Goal: Information Seeking & Learning: Learn about a topic

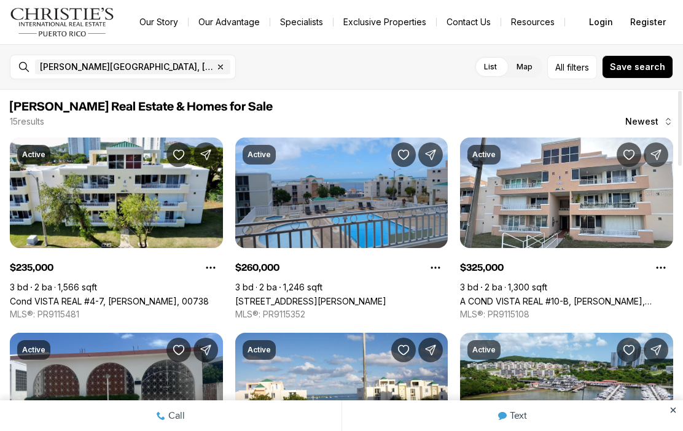
click at [127, 296] on link "Cond VISTA REAL #4-7, FAJARDO PR, 00738" at bounding box center [109, 301] width 199 height 10
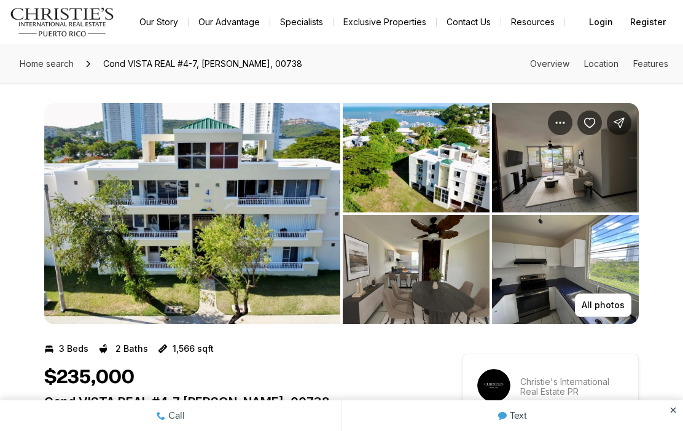
click at [268, 202] on img "View image gallery" at bounding box center [192, 213] width 296 height 221
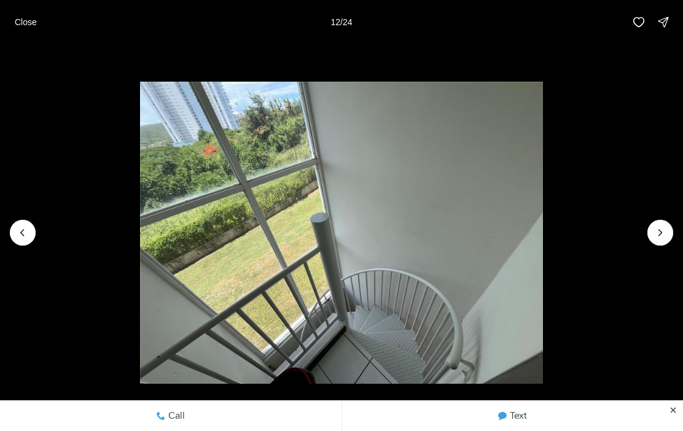
click at [666, 222] on button "Next slide" at bounding box center [661, 233] width 26 height 26
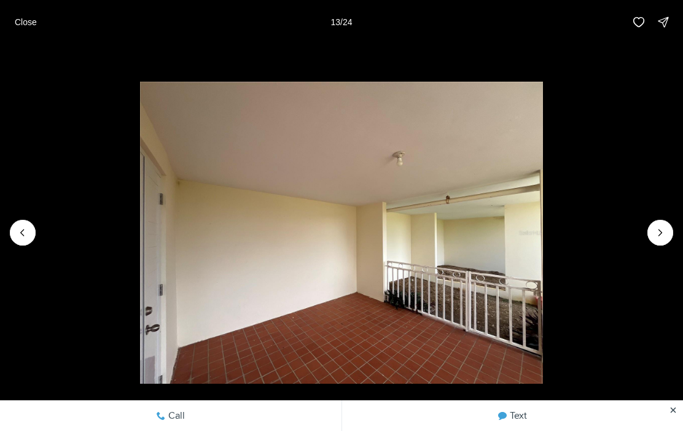
click at [664, 234] on icon "Next slide" at bounding box center [661, 233] width 12 height 12
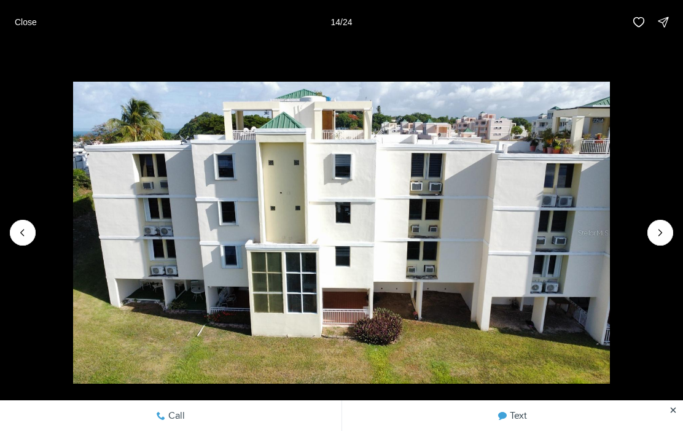
click at [661, 234] on icon "Next slide" at bounding box center [661, 233] width 12 height 12
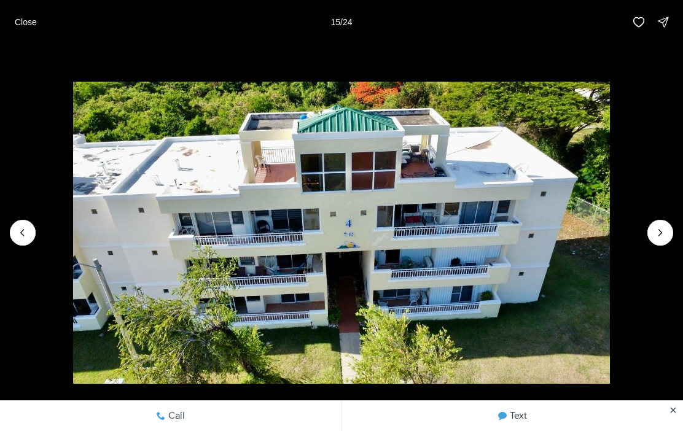
click at [661, 227] on icon "Next slide" at bounding box center [661, 233] width 12 height 12
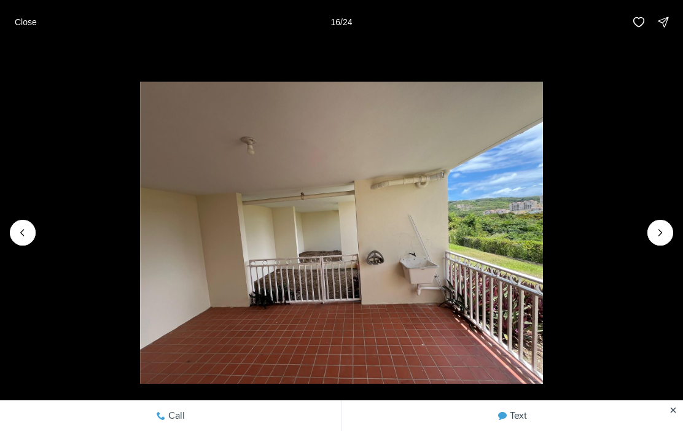
click at [543, 218] on img "16 of 24" at bounding box center [341, 233] width 403 height 302
click at [660, 227] on icon "Next slide" at bounding box center [661, 233] width 12 height 12
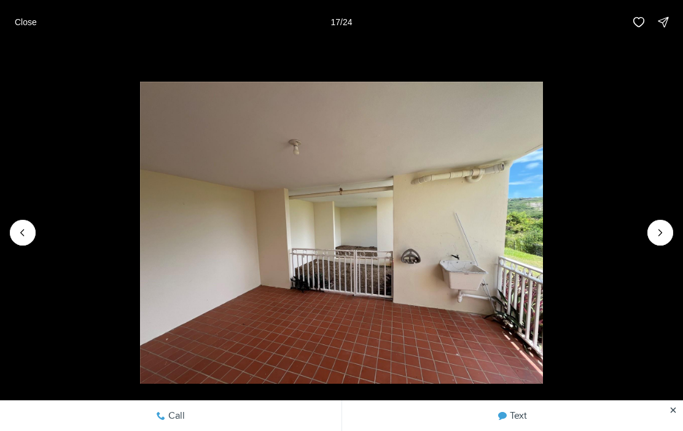
click at [667, 226] on button "Next slide" at bounding box center [661, 233] width 26 height 26
click at [656, 233] on icon "Next slide" at bounding box center [661, 233] width 12 height 12
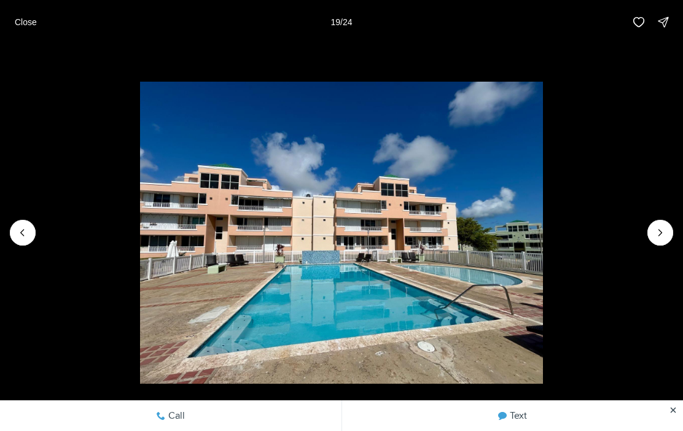
click at [665, 233] on icon "Next slide" at bounding box center [661, 233] width 12 height 12
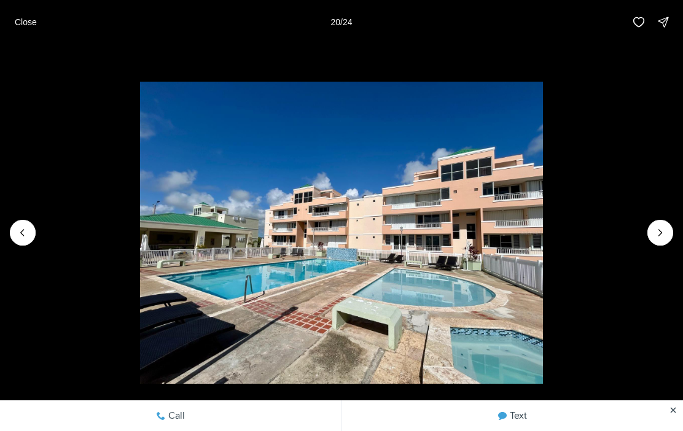
click at [655, 230] on icon "Next slide" at bounding box center [661, 233] width 12 height 12
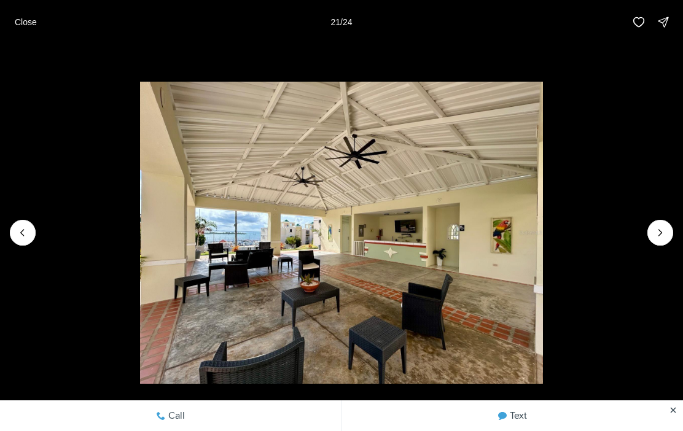
click at [663, 227] on icon "Next slide" at bounding box center [661, 233] width 12 height 12
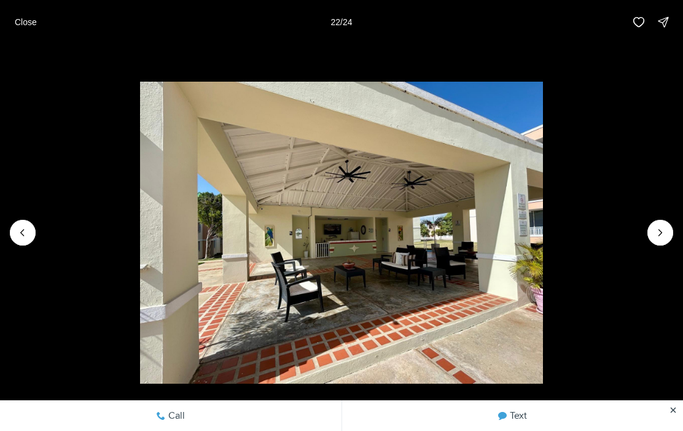
click at [543, 214] on img "22 of 24" at bounding box center [341, 233] width 403 height 302
click at [543, 223] on img "22 of 24" at bounding box center [341, 233] width 403 height 302
click at [661, 234] on icon "Next slide" at bounding box center [660, 233] width 3 height 6
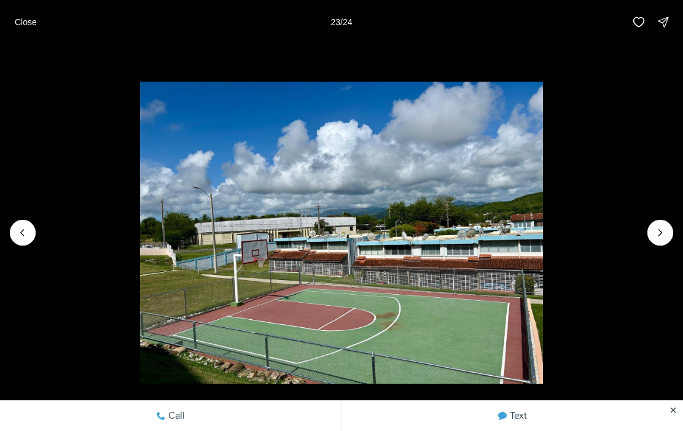
click at [669, 223] on button "Next slide" at bounding box center [661, 233] width 26 height 26
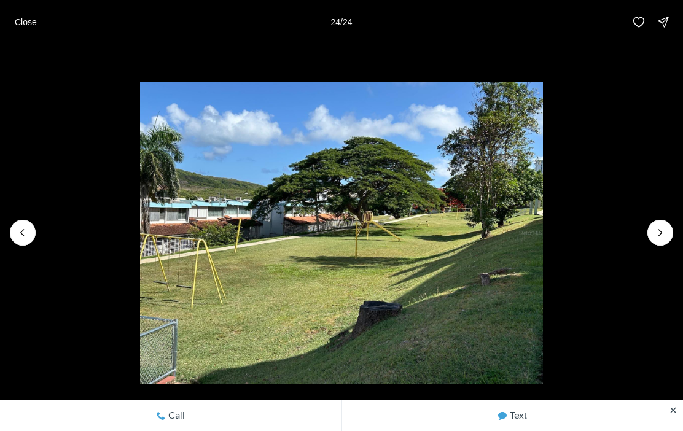
click at [543, 216] on img "24 of 24" at bounding box center [341, 233] width 403 height 302
click at [543, 219] on img "24 of 24" at bounding box center [341, 233] width 403 height 302
click at [664, 230] on div at bounding box center [661, 233] width 26 height 26
click at [543, 222] on img "24 of 24" at bounding box center [341, 233] width 403 height 302
click at [665, 237] on div at bounding box center [661, 233] width 26 height 26
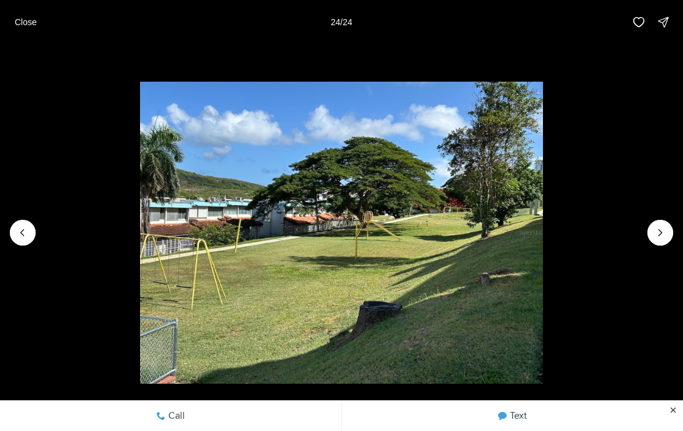
click at [663, 229] on div at bounding box center [661, 233] width 26 height 26
click at [543, 239] on img "24 of 24" at bounding box center [341, 233] width 403 height 302
click at [663, 239] on div at bounding box center [661, 233] width 26 height 26
click at [662, 238] on div at bounding box center [661, 233] width 26 height 26
click at [665, 232] on div at bounding box center [661, 233] width 26 height 26
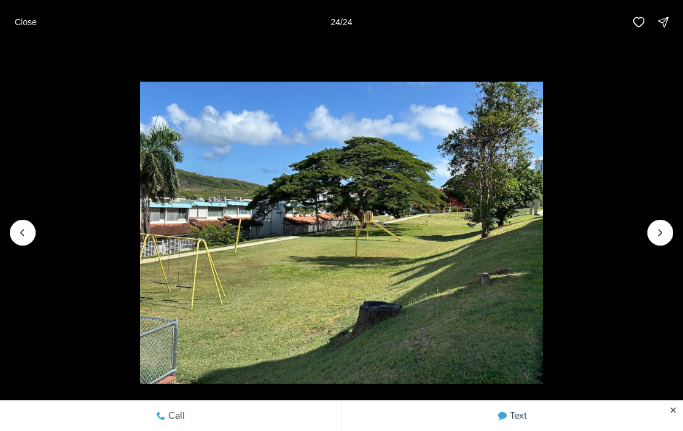
click at [543, 240] on img "24 of 24" at bounding box center [341, 233] width 403 height 302
click at [543, 245] on img "24 of 24" at bounding box center [341, 233] width 403 height 302
click at [543, 251] on img "24 of 24" at bounding box center [341, 233] width 403 height 302
click at [657, 230] on div at bounding box center [661, 233] width 26 height 26
click at [661, 232] on div at bounding box center [661, 233] width 26 height 26
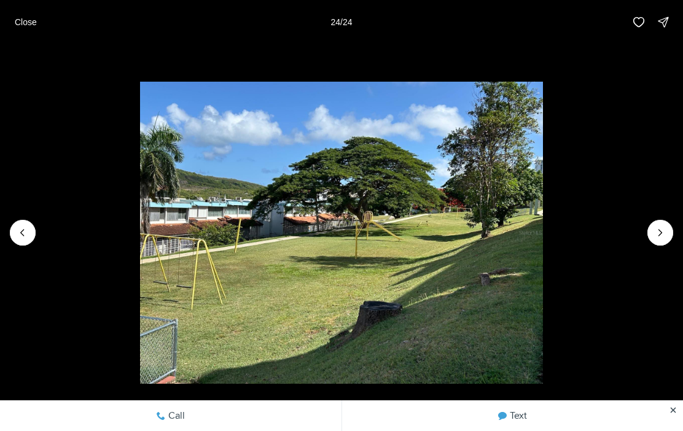
click at [661, 231] on div at bounding box center [661, 233] width 26 height 26
click at [666, 234] on div at bounding box center [661, 233] width 26 height 26
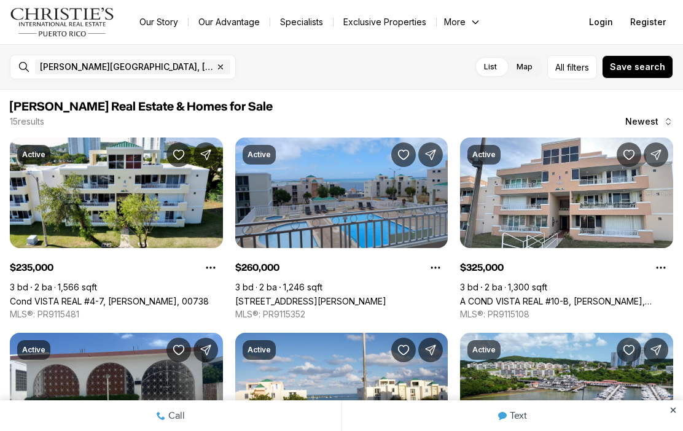
click at [348, 296] on link "[STREET_ADDRESS][PERSON_NAME]" at bounding box center [310, 301] width 151 height 10
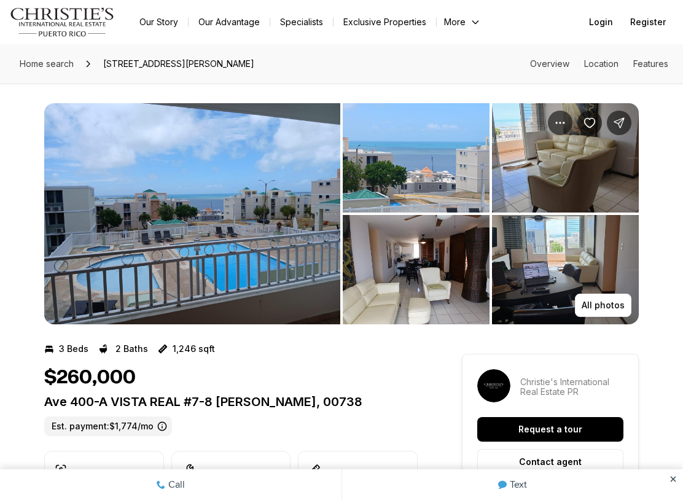
click at [261, 216] on img "View image gallery" at bounding box center [192, 213] width 296 height 221
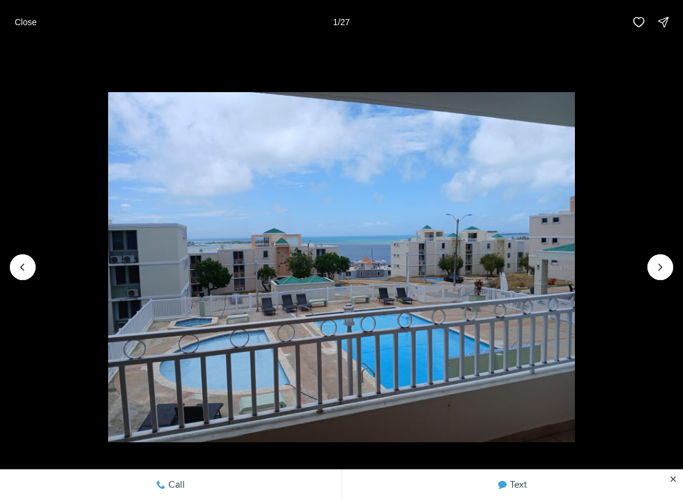
click at [655, 273] on button "Next slide" at bounding box center [661, 267] width 26 height 26
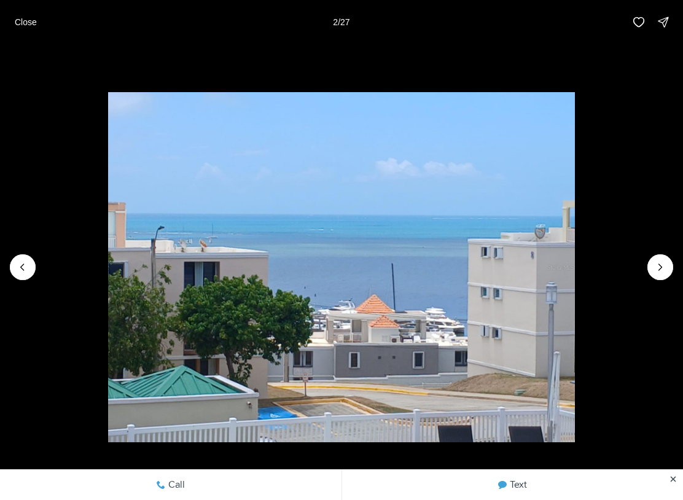
click at [666, 265] on icon "Next slide" at bounding box center [661, 267] width 12 height 12
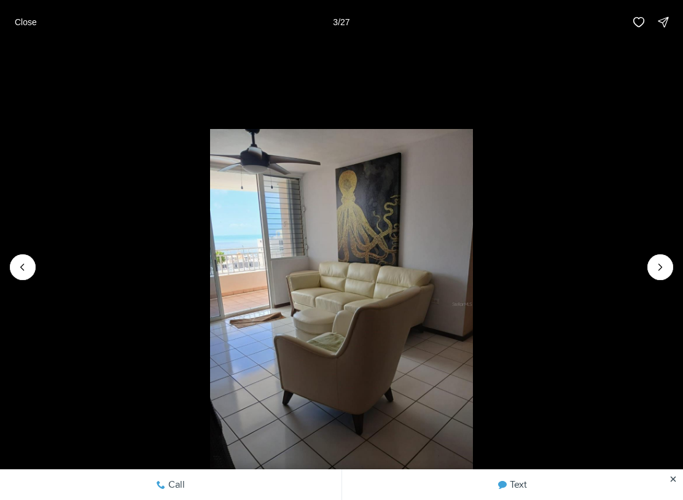
click at [659, 262] on icon "Next slide" at bounding box center [661, 267] width 12 height 12
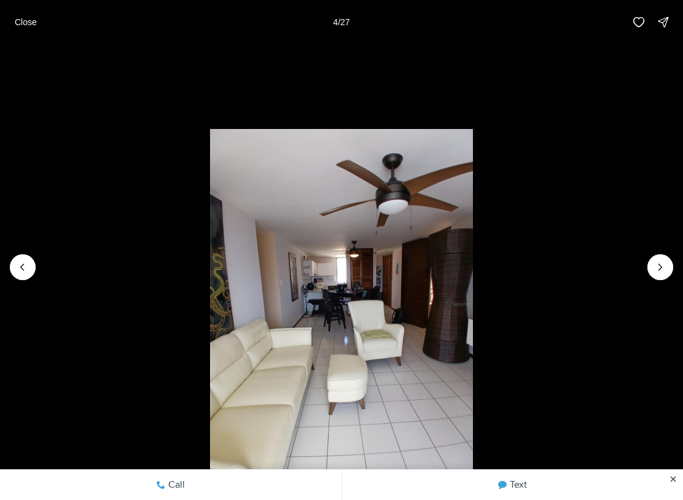
click at [663, 267] on icon "Next slide" at bounding box center [661, 267] width 12 height 12
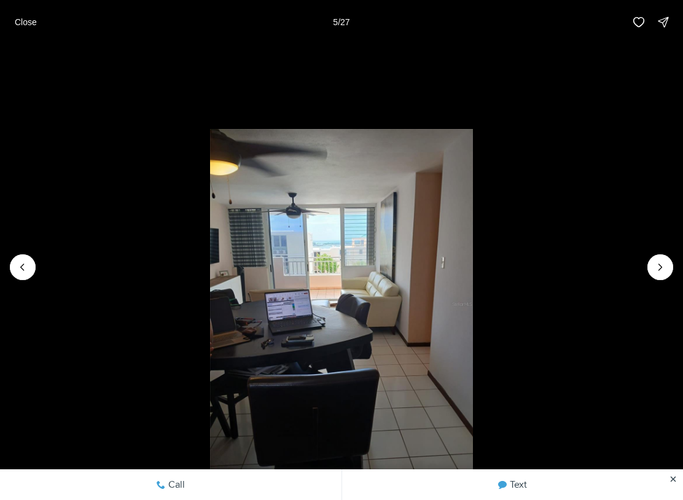
click at [661, 270] on icon "Next slide" at bounding box center [661, 267] width 12 height 12
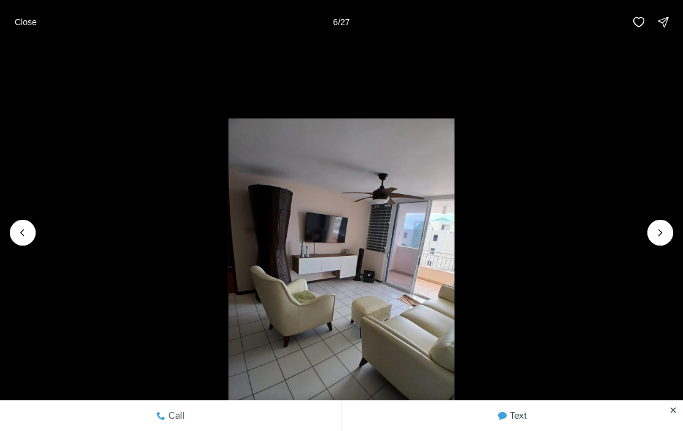
click at [663, 234] on icon "Next slide" at bounding box center [661, 233] width 12 height 12
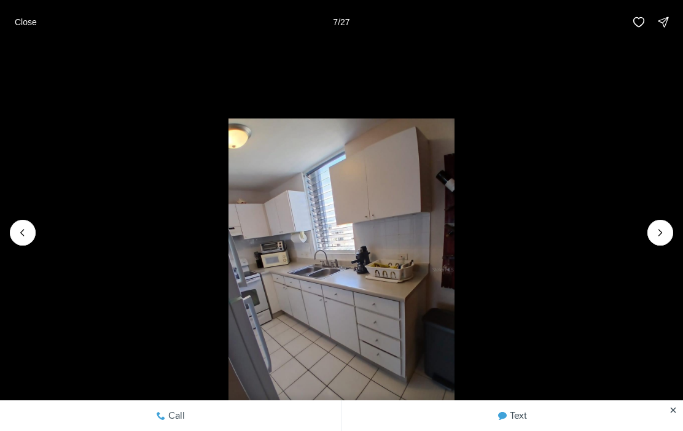
click at [657, 237] on icon "Next slide" at bounding box center [661, 233] width 12 height 12
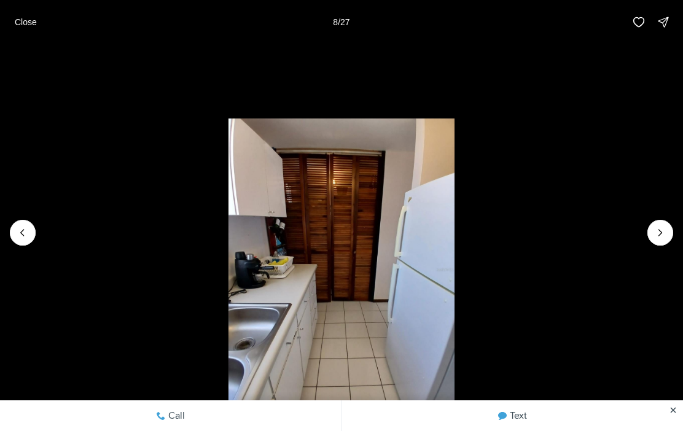
click at [657, 238] on icon "Next slide" at bounding box center [661, 233] width 12 height 12
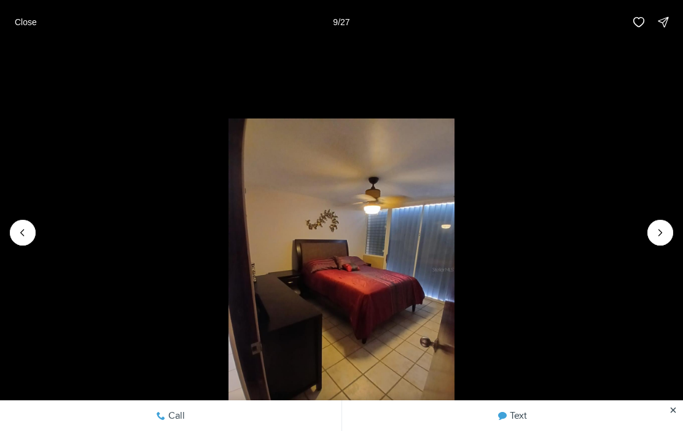
click at [659, 238] on icon "Next slide" at bounding box center [661, 233] width 12 height 12
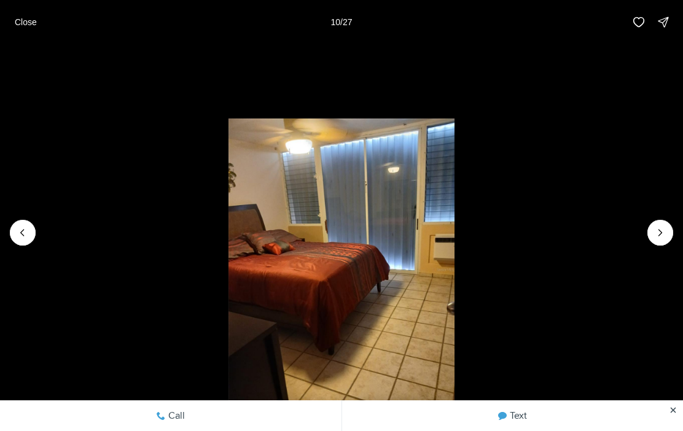
click at [663, 222] on button "Next slide" at bounding box center [661, 233] width 26 height 26
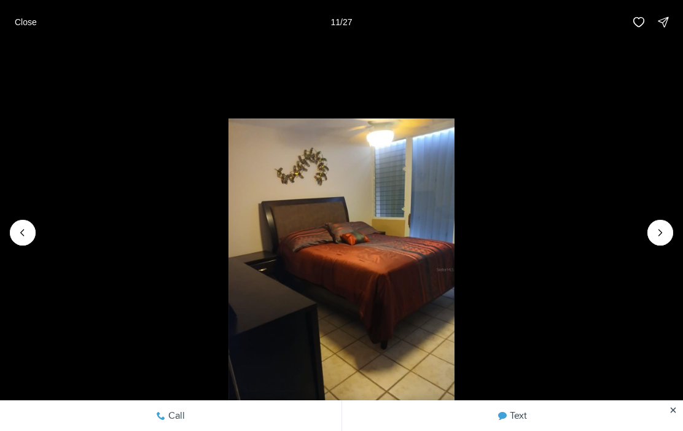
click at [655, 222] on button "Next slide" at bounding box center [661, 233] width 26 height 26
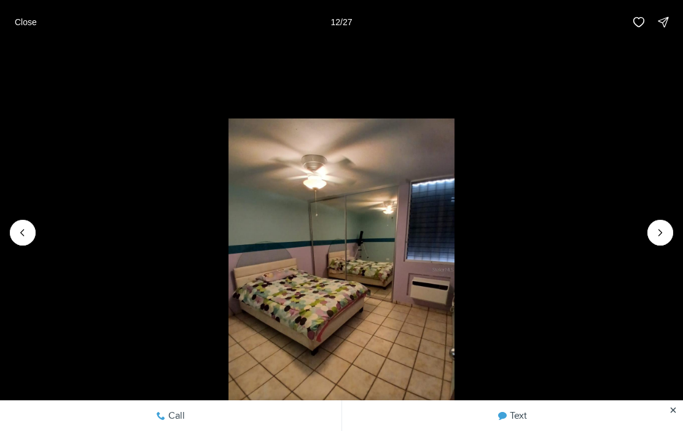
click at [650, 223] on li "12 of 27" at bounding box center [341, 232] width 683 height 377
click at [655, 224] on button "Next slide" at bounding box center [661, 233] width 26 height 26
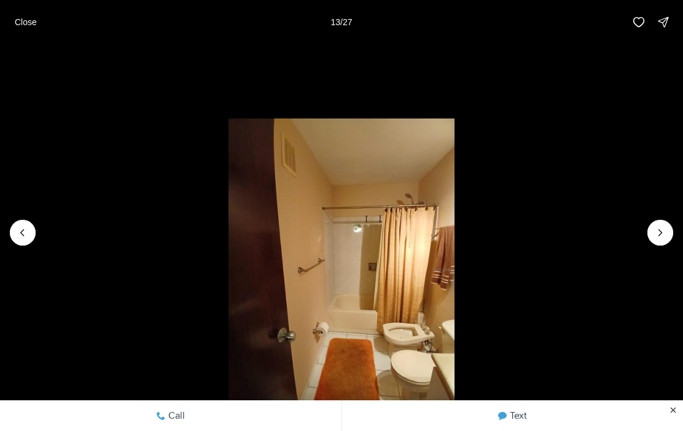
click at [663, 233] on icon "Next slide" at bounding box center [661, 233] width 12 height 12
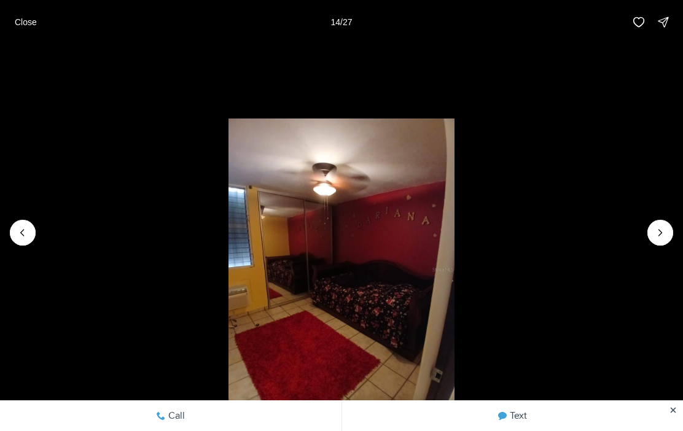
click at [37, 220] on li "14 of 27" at bounding box center [341, 232] width 683 height 377
click at [37, 218] on li "14 of 27" at bounding box center [341, 232] width 683 height 377
click at [28, 229] on icon "Previous slide" at bounding box center [23, 233] width 12 height 12
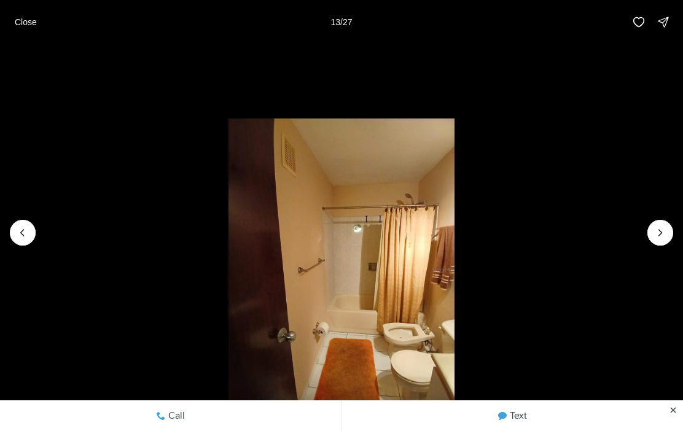
click at [661, 238] on icon "Next slide" at bounding box center [661, 233] width 12 height 12
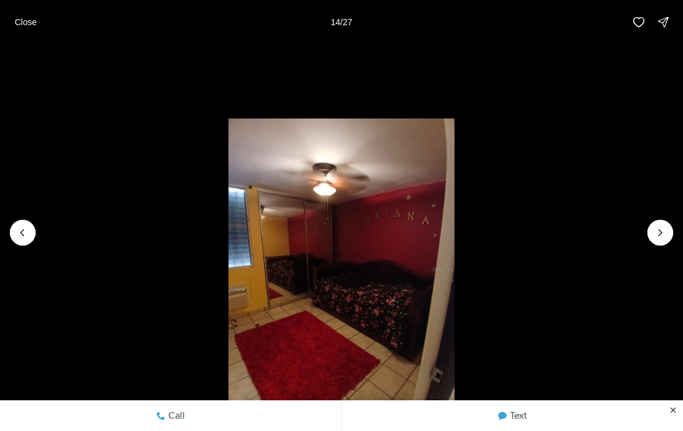
click at [676, 225] on li "14 of 27" at bounding box center [341, 232] width 683 height 377
click at [669, 226] on button "Next slide" at bounding box center [661, 233] width 26 height 26
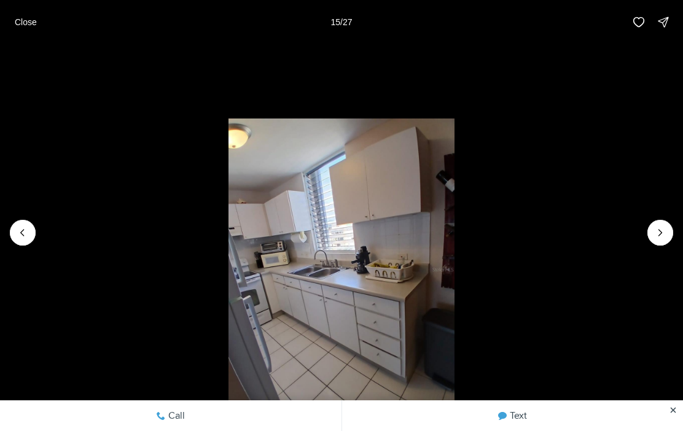
click at [678, 225] on li "15 of 27" at bounding box center [341, 232] width 683 height 377
click at [675, 227] on li "15 of 27" at bounding box center [341, 232] width 683 height 377
click at [664, 218] on li "15 of 27" at bounding box center [341, 232] width 683 height 377
click at [664, 217] on li "15 of 27" at bounding box center [341, 232] width 683 height 377
click at [663, 236] on icon "Next slide" at bounding box center [661, 233] width 12 height 12
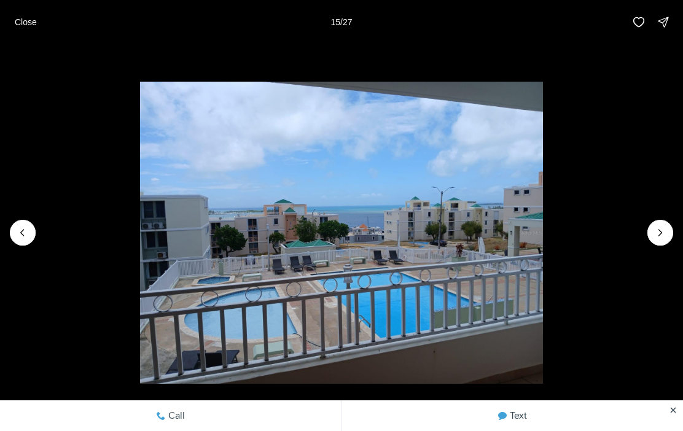
click at [655, 229] on icon "Next slide" at bounding box center [661, 233] width 12 height 12
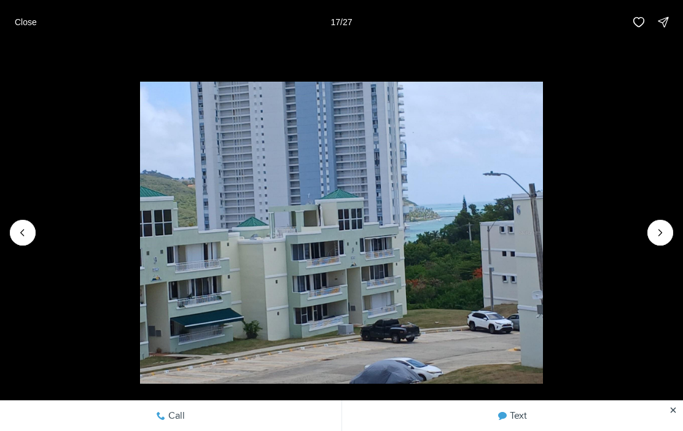
click at [659, 229] on icon "Next slide" at bounding box center [661, 233] width 12 height 12
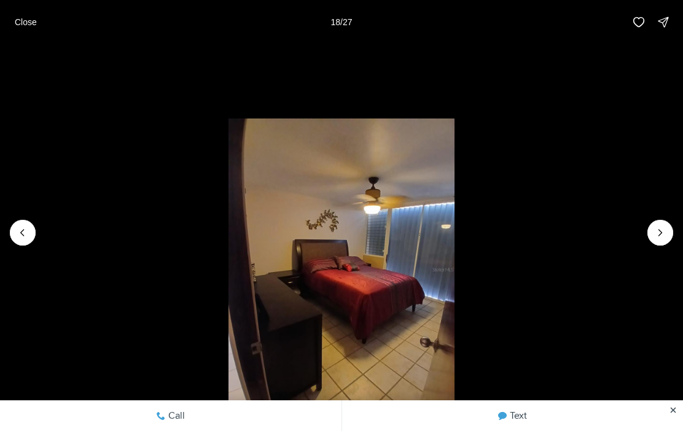
click at [659, 235] on icon "Next slide" at bounding box center [661, 233] width 12 height 12
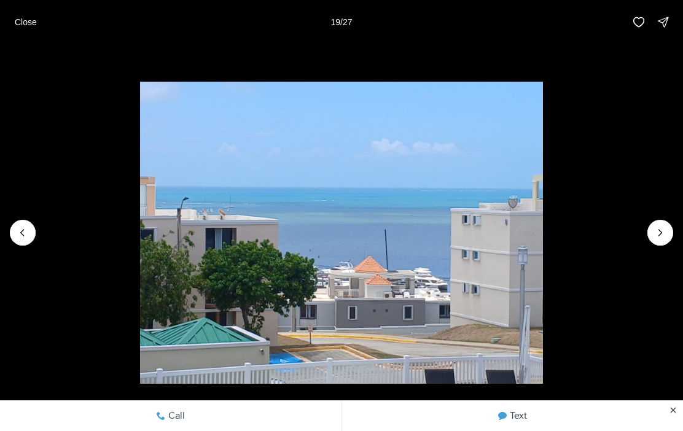
click at [668, 227] on button "Next slide" at bounding box center [661, 233] width 26 height 26
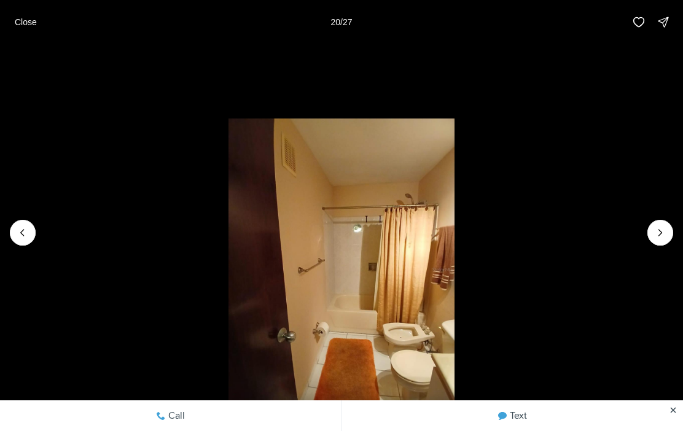
click at [671, 224] on button "Next slide" at bounding box center [661, 233] width 26 height 26
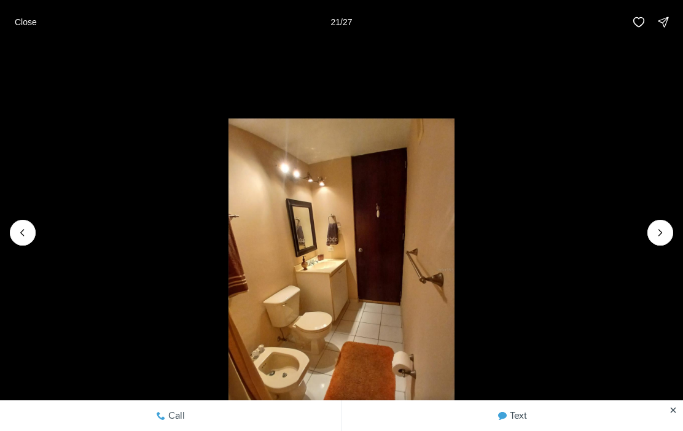
click at [677, 224] on li "21 of 27" at bounding box center [341, 232] width 683 height 377
click at [665, 225] on button "Next slide" at bounding box center [661, 233] width 26 height 26
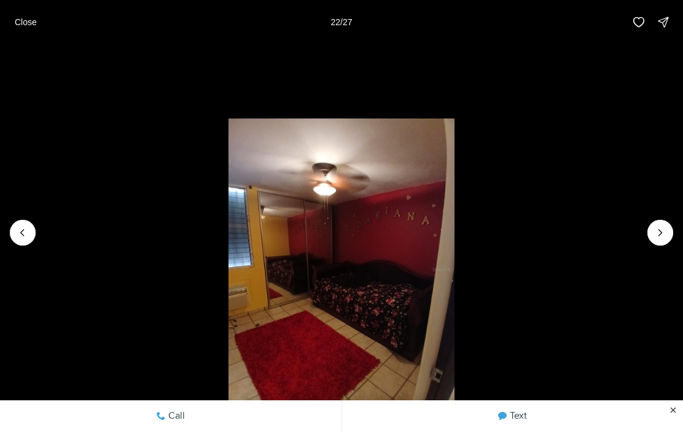
click at [676, 225] on li "22 of 27" at bounding box center [341, 232] width 683 height 377
click at [676, 233] on li "22 of 27" at bounding box center [341, 232] width 683 height 377
click at [669, 224] on button "Next slide" at bounding box center [661, 233] width 26 height 26
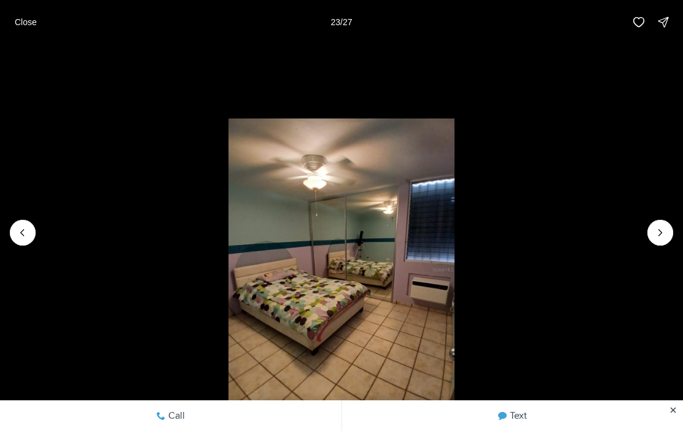
click at [667, 218] on li "23 of 27" at bounding box center [341, 232] width 683 height 377
click at [661, 237] on icon "Next slide" at bounding box center [661, 233] width 12 height 12
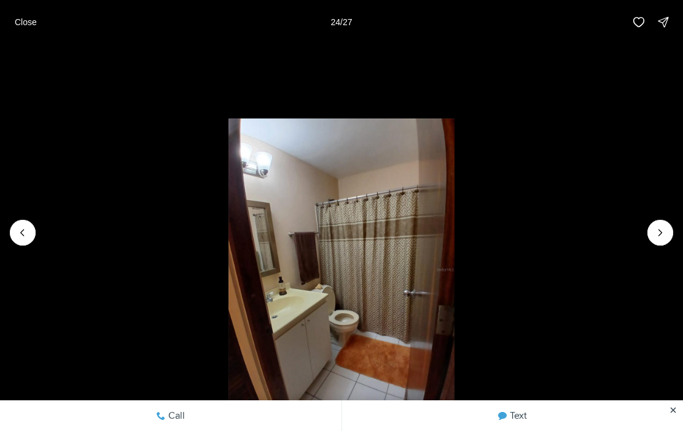
click at [668, 228] on button "Next slide" at bounding box center [661, 233] width 26 height 26
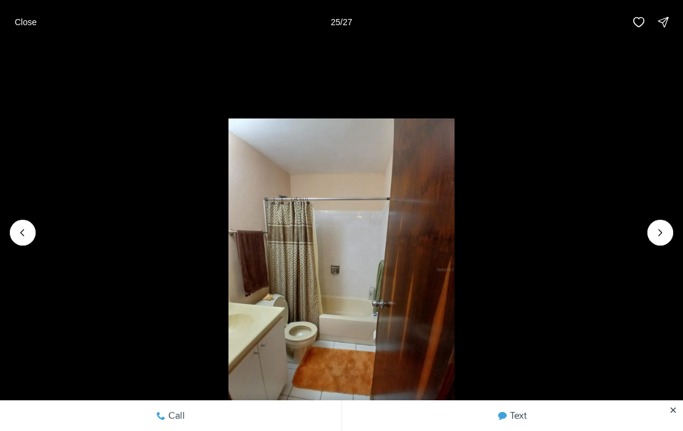
click at [655, 235] on icon "Next slide" at bounding box center [661, 233] width 12 height 12
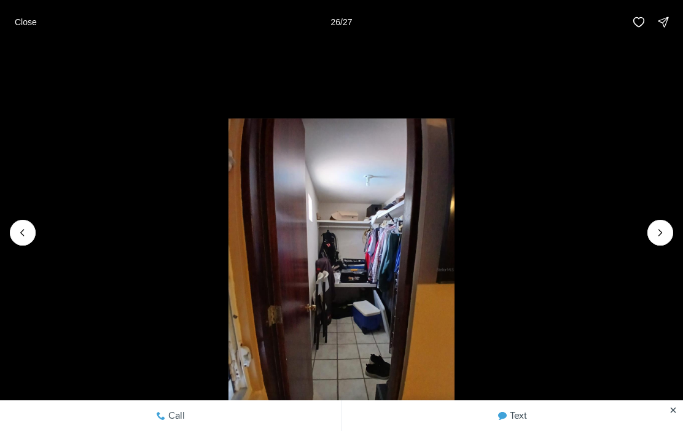
click at [663, 235] on icon "Next slide" at bounding box center [661, 233] width 12 height 12
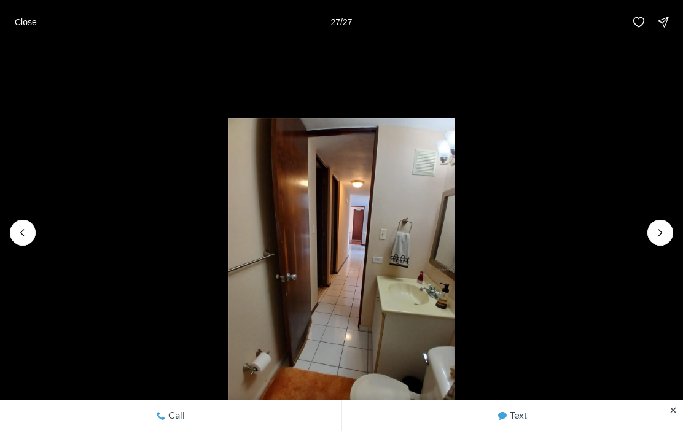
click at [667, 230] on div at bounding box center [661, 233] width 26 height 26
click at [664, 230] on div at bounding box center [661, 233] width 26 height 26
click at [667, 227] on div at bounding box center [661, 233] width 26 height 26
click at [677, 222] on li "27 of 27" at bounding box center [341, 232] width 683 height 377
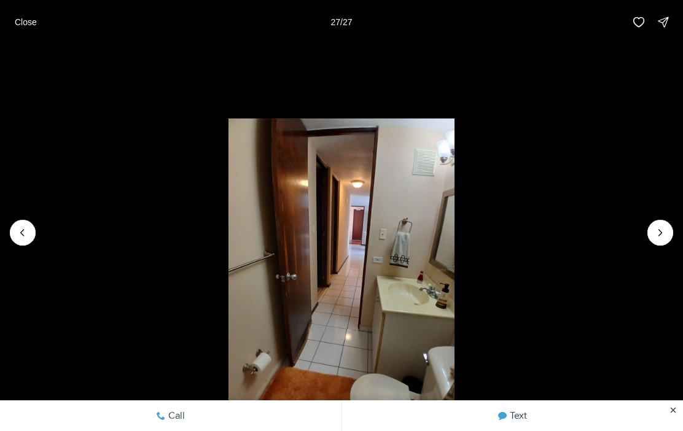
click at [669, 231] on div at bounding box center [661, 233] width 26 height 26
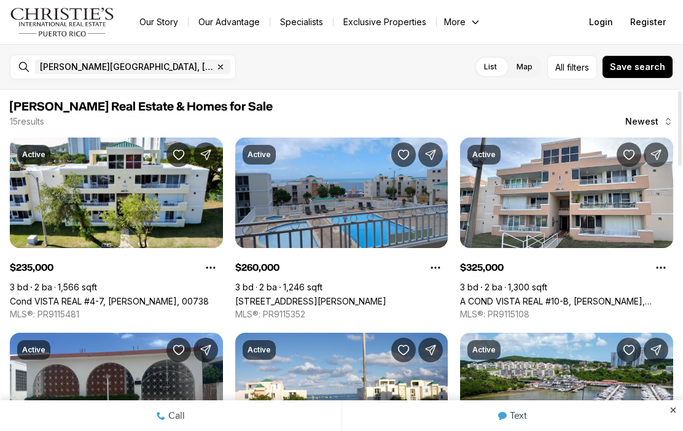
click at [612, 296] on link "A COND VISTA REAL #10-B, [PERSON_NAME], 00738" at bounding box center [566, 301] width 213 height 10
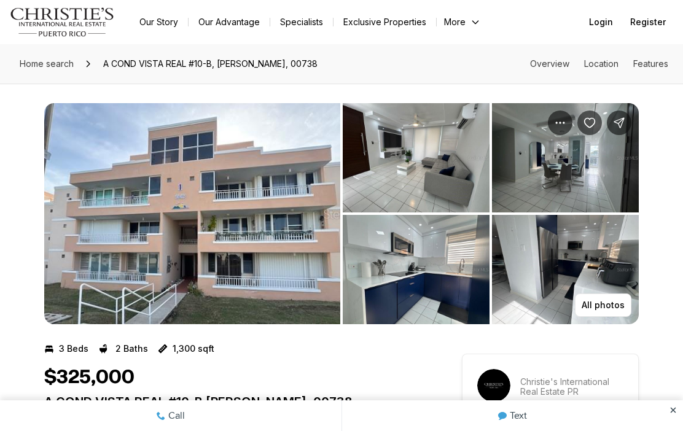
click at [417, 150] on img "View image gallery" at bounding box center [416, 157] width 147 height 109
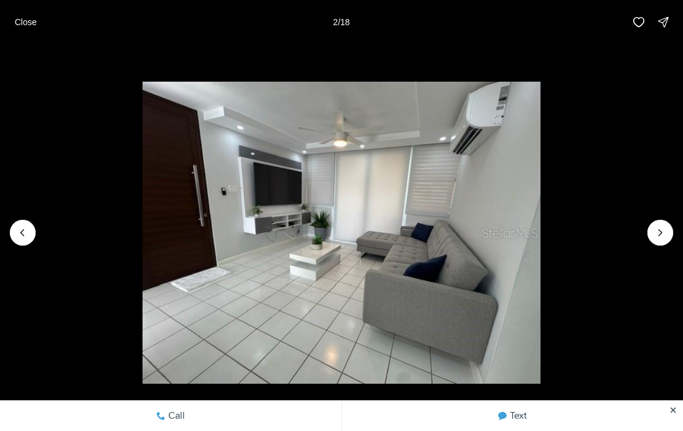
click at [645, 242] on li "2 of 18" at bounding box center [341, 232] width 683 height 377
click at [657, 237] on icon "Next slide" at bounding box center [661, 233] width 12 height 12
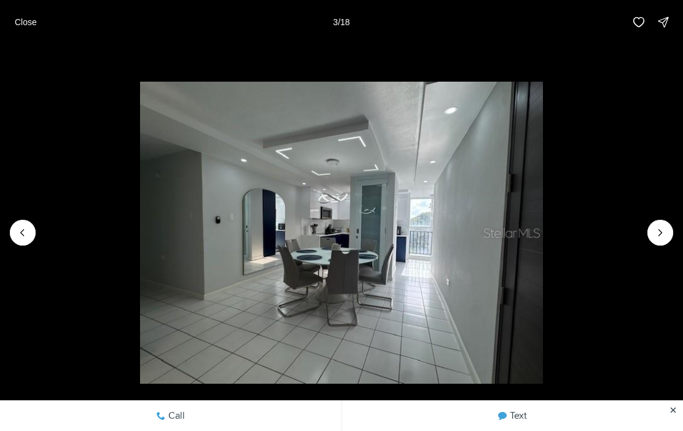
click at [663, 252] on li "3 of 18" at bounding box center [341, 232] width 683 height 377
click at [659, 237] on icon "Next slide" at bounding box center [661, 233] width 12 height 12
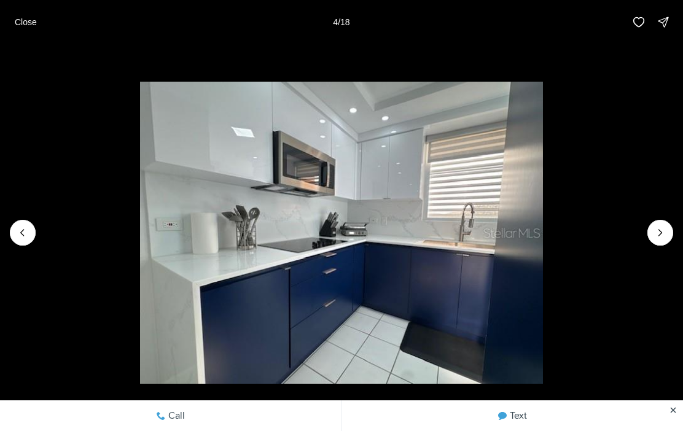
click at [660, 258] on li "4 of 18" at bounding box center [341, 232] width 683 height 377
click at [666, 255] on li "4 of 18" at bounding box center [341, 232] width 683 height 377
click at [680, 267] on li "4 of 18" at bounding box center [341, 232] width 683 height 377
click at [675, 254] on li "4 of 18" at bounding box center [341, 232] width 683 height 377
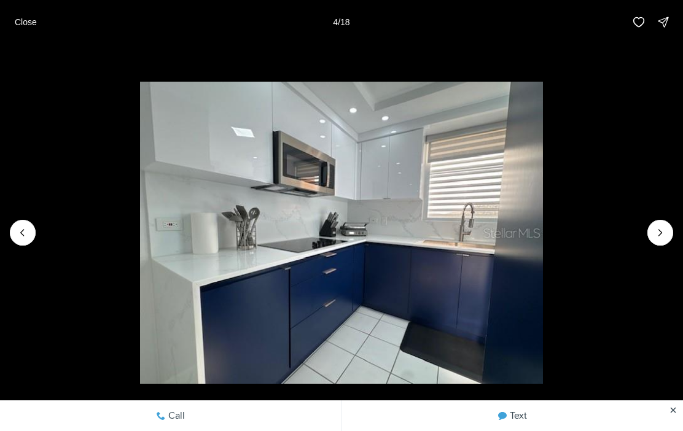
click at [679, 245] on li "4 of 18" at bounding box center [341, 232] width 683 height 377
click at [678, 245] on li "4 of 18" at bounding box center [341, 232] width 683 height 377
click at [659, 267] on li "4 of 18" at bounding box center [341, 232] width 683 height 377
click at [666, 232] on icon "Next slide" at bounding box center [661, 233] width 12 height 12
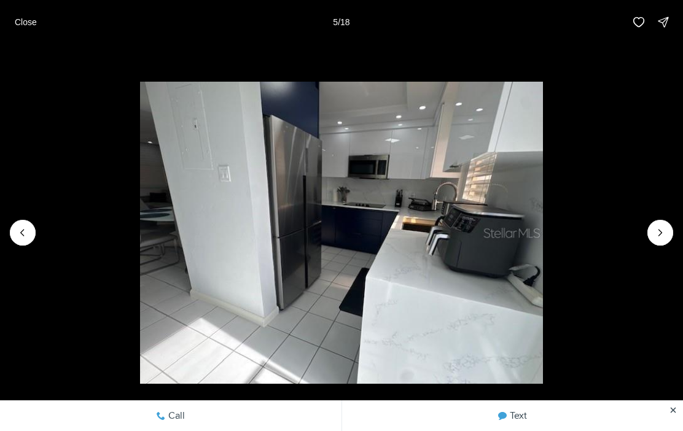
click at [666, 236] on icon "Next slide" at bounding box center [661, 233] width 12 height 12
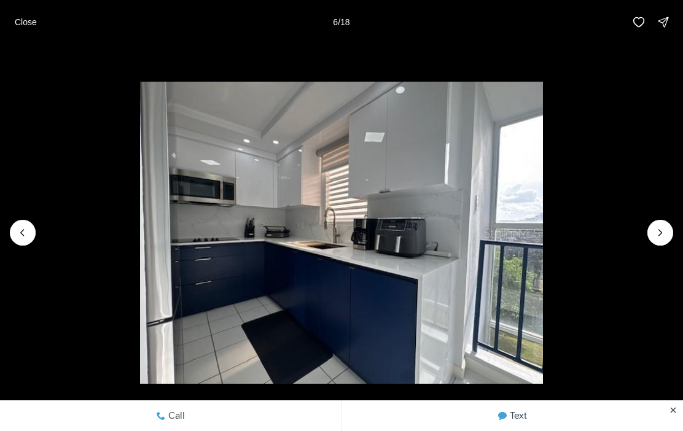
click at [663, 237] on icon "Next slide" at bounding box center [661, 233] width 12 height 12
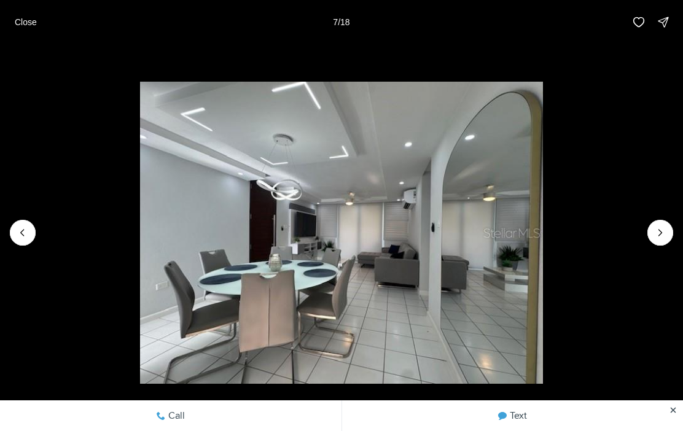
click at [662, 238] on icon "Next slide" at bounding box center [661, 233] width 12 height 12
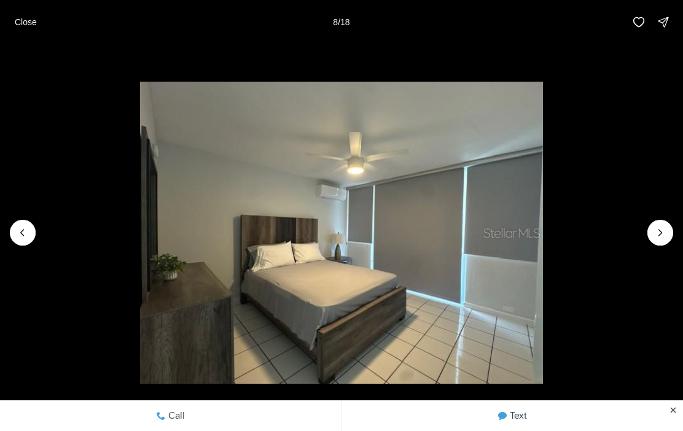
click at [659, 238] on icon "Next slide" at bounding box center [661, 233] width 12 height 12
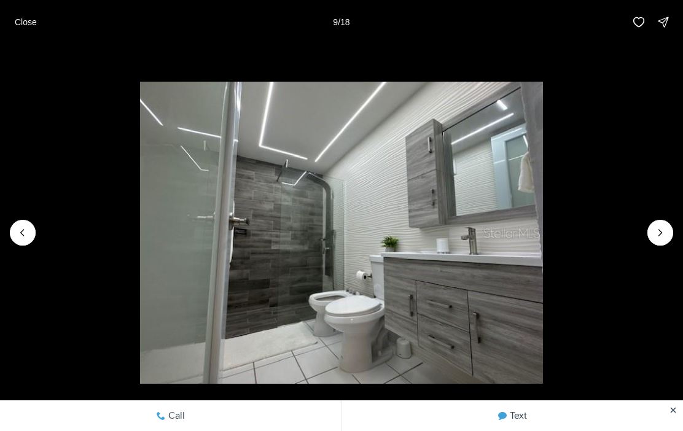
click at [679, 238] on li "9 of 18" at bounding box center [341, 232] width 683 height 377
click at [665, 235] on icon "Next slide" at bounding box center [661, 233] width 12 height 12
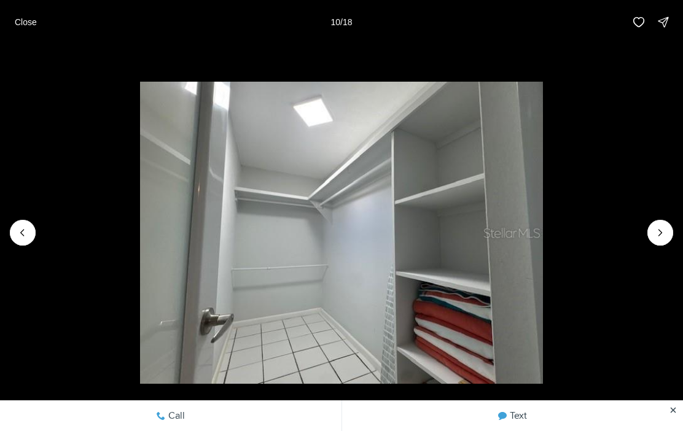
click at [676, 245] on li "10 of 18" at bounding box center [341, 232] width 683 height 377
click at [658, 247] on li "10 of 18" at bounding box center [341, 232] width 683 height 377
click at [661, 234] on icon "Next slide" at bounding box center [660, 233] width 3 height 6
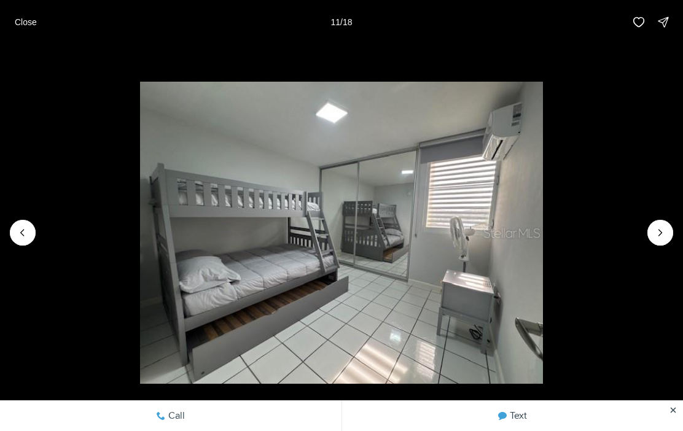
click at [682, 261] on li "11 of 18" at bounding box center [341, 232] width 683 height 377
click at [682, 255] on li "11 of 18" at bounding box center [341, 232] width 683 height 377
click at [671, 251] on li "11 of 18" at bounding box center [341, 232] width 683 height 377
click at [678, 228] on li "11 of 18" at bounding box center [341, 232] width 683 height 377
click at [677, 227] on li "11 of 18" at bounding box center [341, 232] width 683 height 377
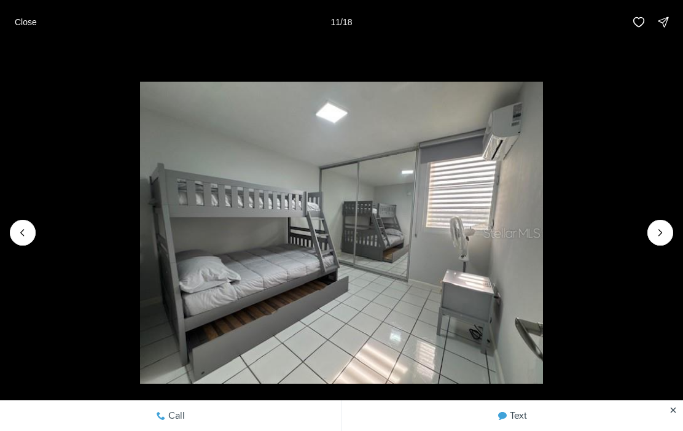
click at [669, 249] on li "11 of 18" at bounding box center [341, 232] width 683 height 377
click at [663, 238] on icon "Next slide" at bounding box center [661, 233] width 12 height 12
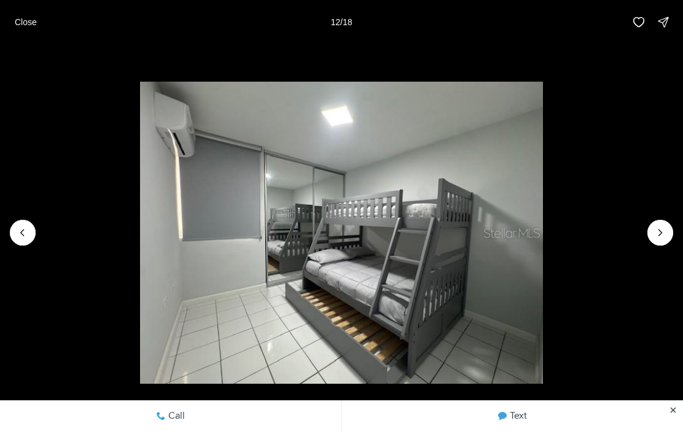
click at [671, 227] on button "Next slide" at bounding box center [661, 233] width 26 height 26
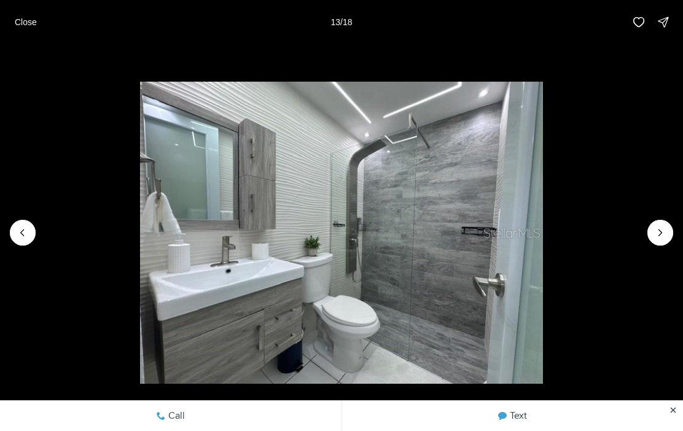
click at [654, 242] on button "Next slide" at bounding box center [661, 233] width 26 height 26
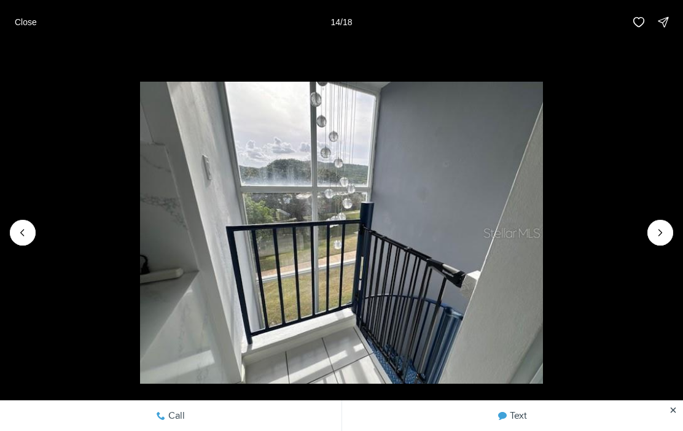
click at [633, 232] on li "14 of 18" at bounding box center [341, 232] width 683 height 377
click at [635, 246] on li "14 of 18" at bounding box center [341, 232] width 683 height 377
click at [665, 230] on icon "Next slide" at bounding box center [661, 233] width 12 height 12
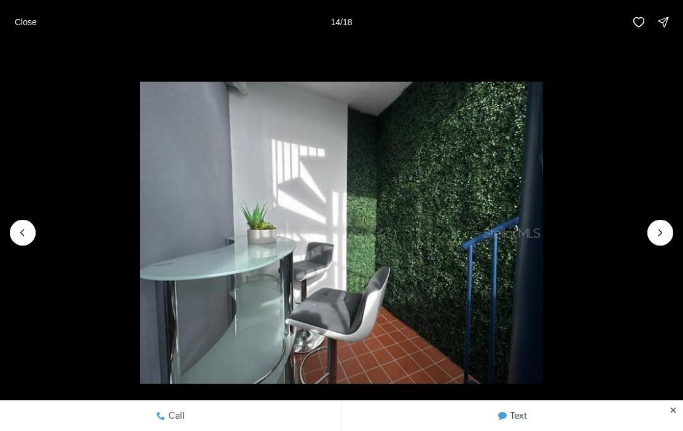
click at [665, 230] on icon "Next slide" at bounding box center [661, 233] width 12 height 12
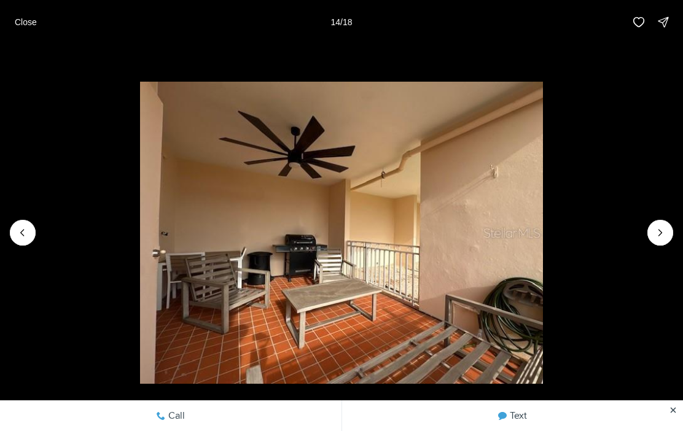
click at [666, 231] on icon "Next slide" at bounding box center [661, 233] width 12 height 12
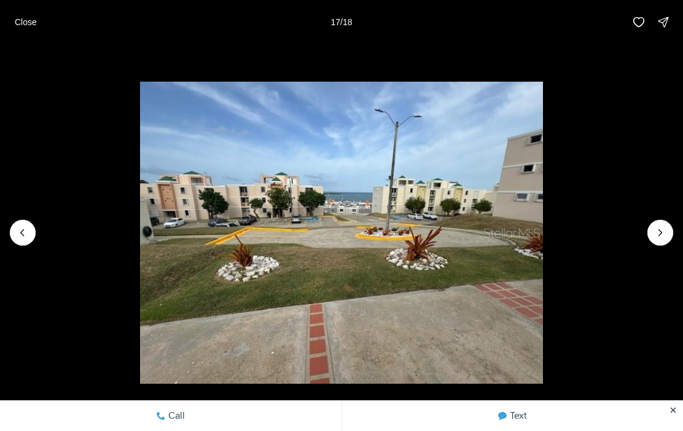
click at [27, 230] on icon "Previous slide" at bounding box center [23, 233] width 12 height 12
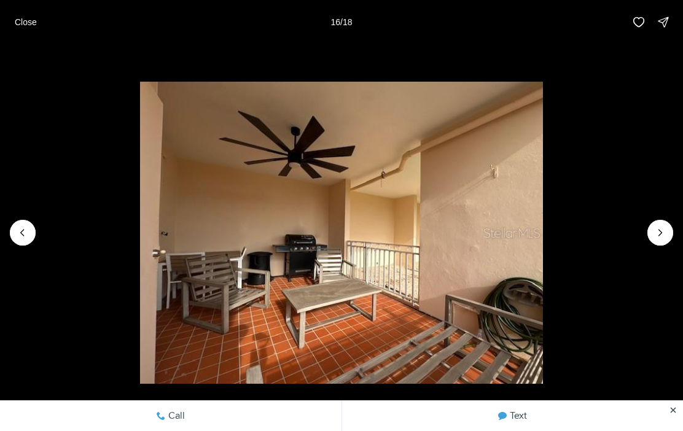
click at [676, 217] on li "16 of 18" at bounding box center [341, 232] width 683 height 377
click at [664, 227] on icon "Next slide" at bounding box center [661, 233] width 12 height 12
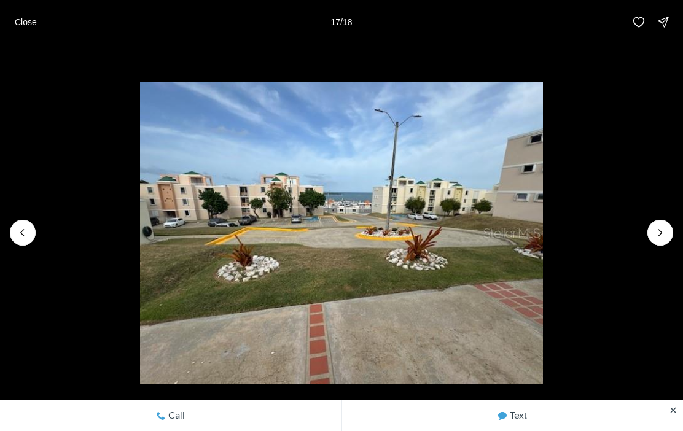
click at [650, 231] on button "Next slide" at bounding box center [661, 233] width 26 height 26
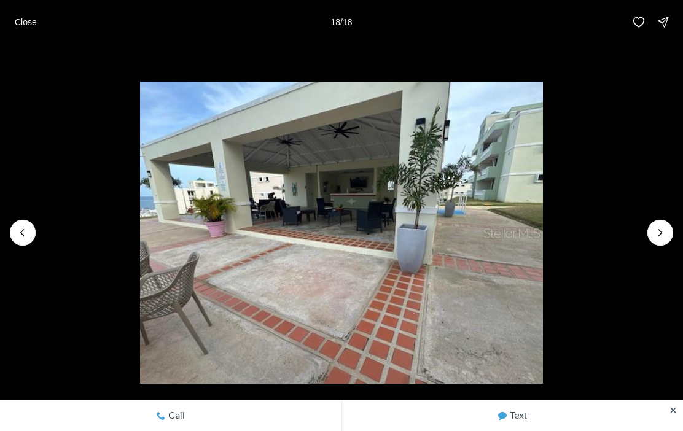
click at [654, 221] on li "18 of 18" at bounding box center [341, 232] width 683 height 377
click at [671, 242] on li "18 of 18" at bounding box center [341, 232] width 683 height 377
click at [671, 233] on div at bounding box center [661, 233] width 26 height 26
click at [666, 237] on div at bounding box center [661, 233] width 26 height 26
click at [674, 240] on li "18 of 18" at bounding box center [341, 232] width 683 height 377
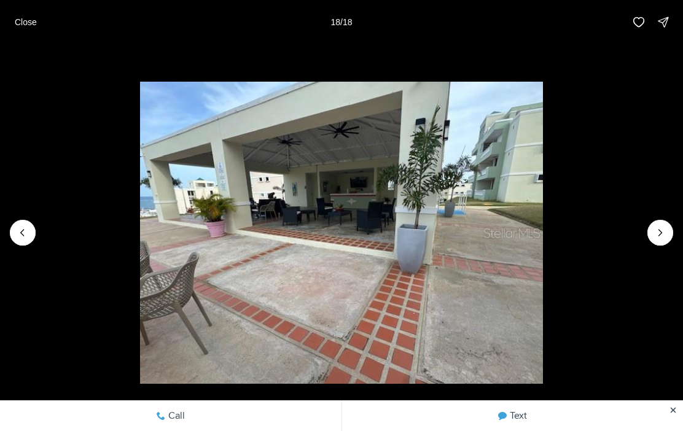
click at [674, 238] on li "18 of 18" at bounding box center [341, 232] width 683 height 377
click at [667, 246] on li "18 of 18" at bounding box center [341, 232] width 683 height 377
click at [665, 244] on div at bounding box center [661, 233] width 26 height 26
click at [671, 243] on li "18 of 18" at bounding box center [341, 232] width 683 height 377
click at [668, 241] on div at bounding box center [661, 233] width 26 height 26
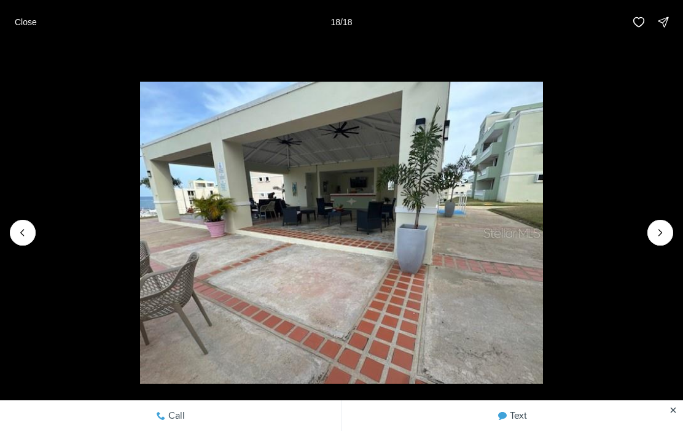
click at [671, 245] on li "18 of 18" at bounding box center [341, 232] width 683 height 377
click at [669, 243] on div at bounding box center [661, 233] width 26 height 26
click at [668, 252] on li "18 of 18" at bounding box center [341, 232] width 683 height 377
click at [665, 252] on li "18 of 18" at bounding box center [341, 232] width 683 height 377
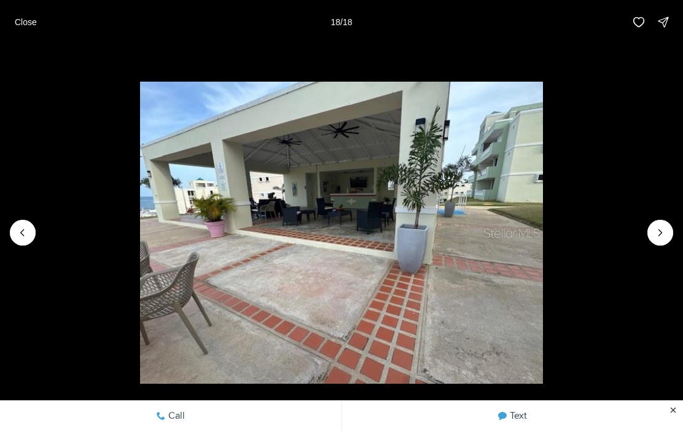
click at [665, 252] on li "18 of 18" at bounding box center [341, 232] width 683 height 377
click at [674, 251] on li "18 of 18" at bounding box center [341, 232] width 683 height 377
click at [63, 245] on li "18 of 18" at bounding box center [341, 232] width 683 height 377
click at [33, 242] on li "18 of 18" at bounding box center [341, 232] width 683 height 377
click at [32, 242] on button "Previous slide" at bounding box center [23, 233] width 26 height 26
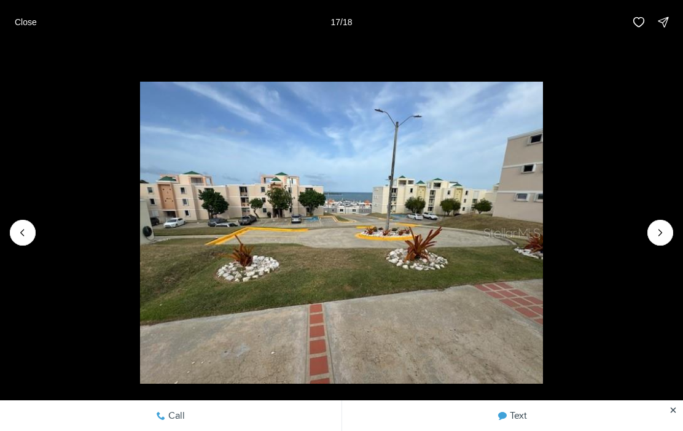
click at [57, 246] on li "17 of 18" at bounding box center [341, 232] width 683 height 377
click at [69, 281] on li "17 of 18" at bounding box center [341, 232] width 683 height 377
click at [93, 237] on li "17 of 18" at bounding box center [341, 232] width 683 height 377
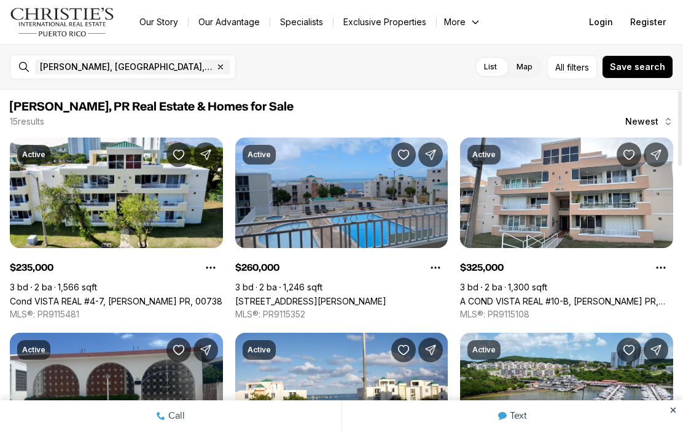
click at [607, 296] on link "A COND VISTA REAL #10-B, [PERSON_NAME] PR, 00738" at bounding box center [566, 301] width 213 height 10
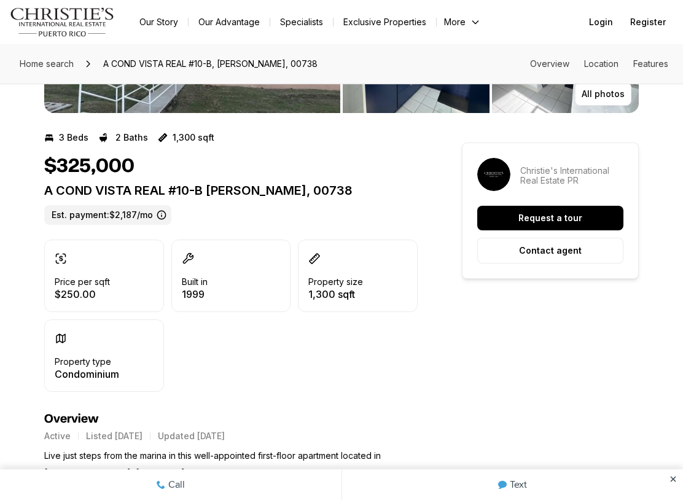
scroll to position [209, 0]
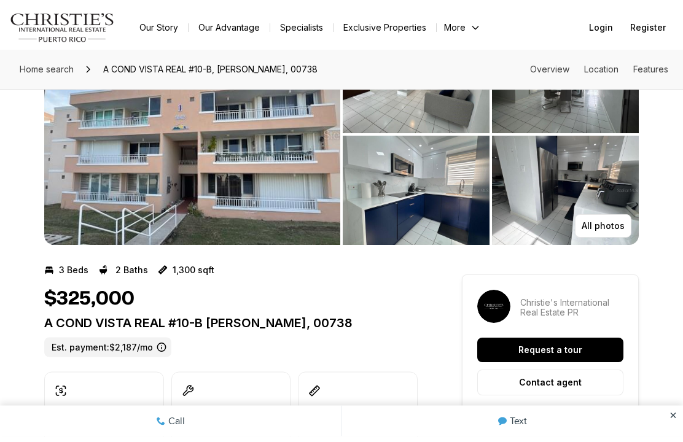
scroll to position [79, 0]
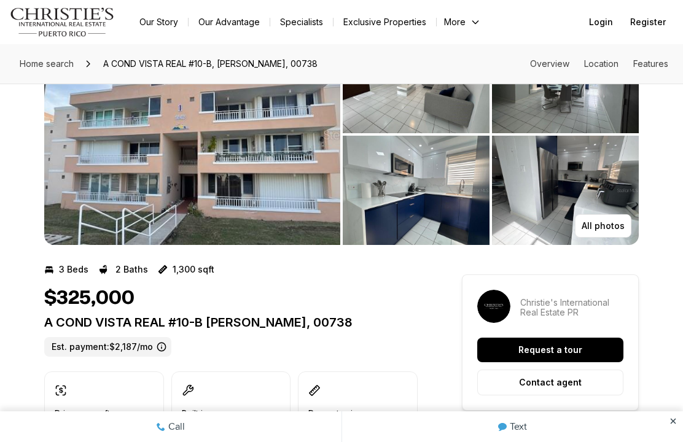
click at [599, 232] on button "All photos" at bounding box center [603, 225] width 57 height 23
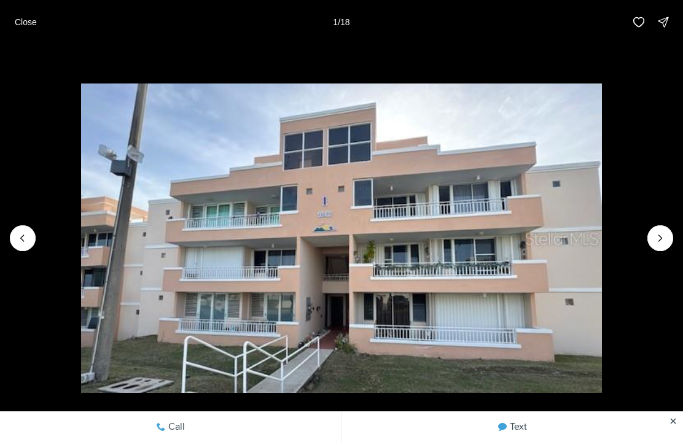
click at [661, 242] on icon "Next slide" at bounding box center [661, 238] width 12 height 12
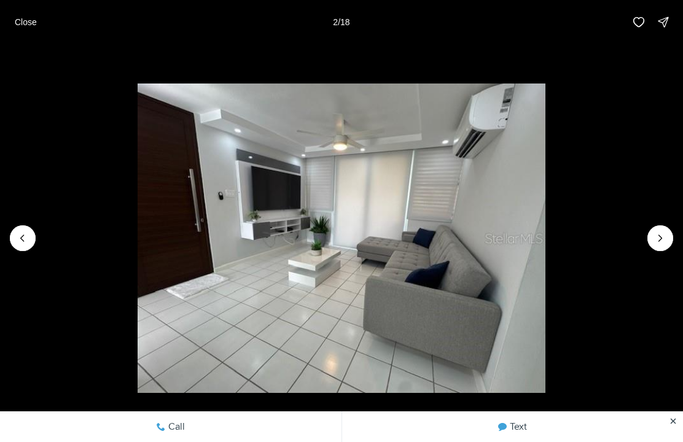
click at [657, 232] on icon "Next slide" at bounding box center [661, 238] width 12 height 12
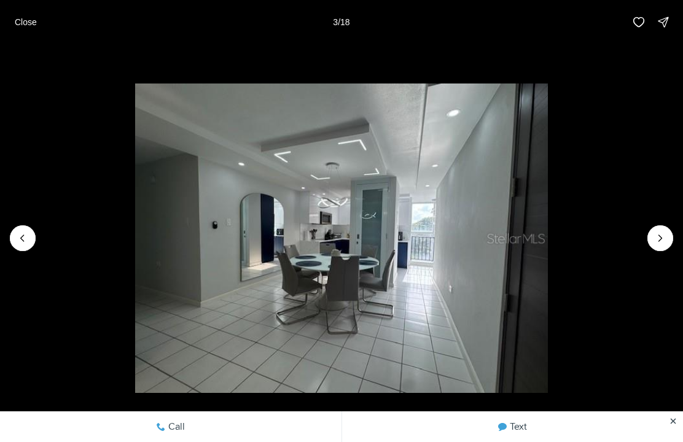
click at [650, 229] on li "3 of 18" at bounding box center [341, 238] width 683 height 388
click at [661, 227] on button "Next slide" at bounding box center [661, 239] width 26 height 26
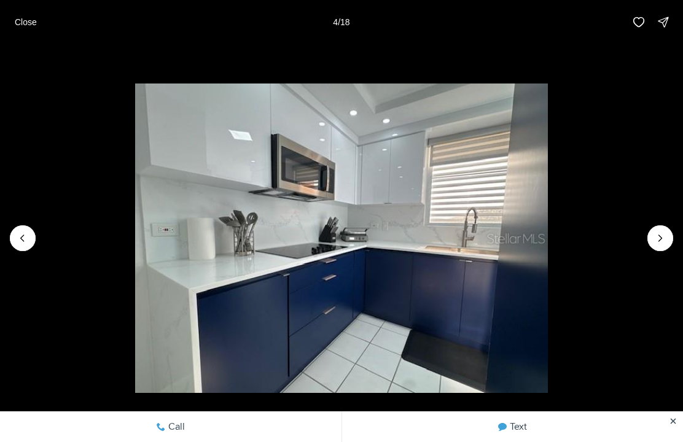
click at [665, 242] on icon "Next slide" at bounding box center [661, 238] width 12 height 12
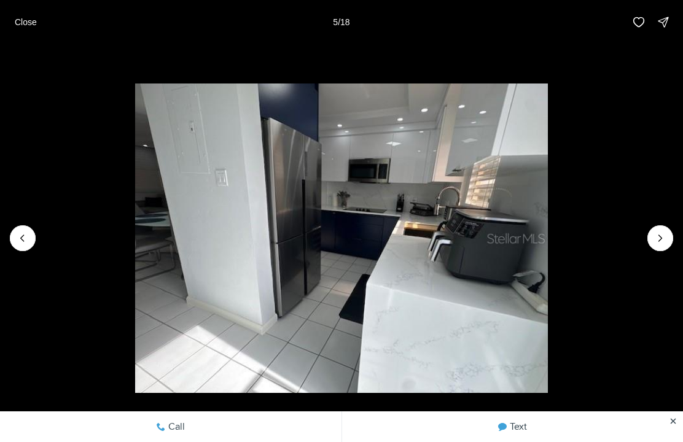
click at [664, 224] on li "5 of 18" at bounding box center [341, 238] width 683 height 388
click at [664, 229] on button "Next slide" at bounding box center [661, 239] width 26 height 26
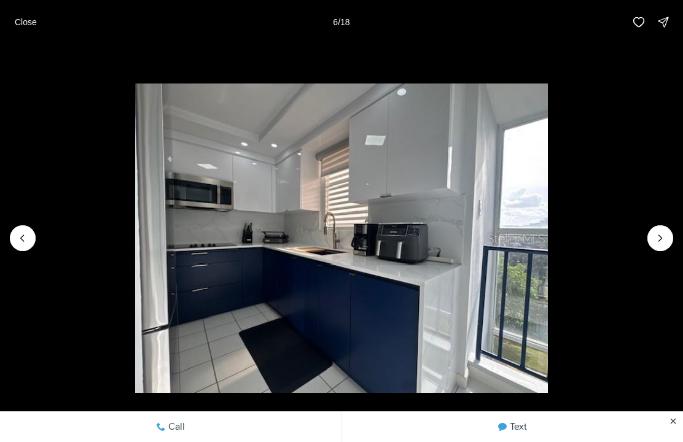
click at [665, 234] on icon "Next slide" at bounding box center [661, 238] width 12 height 12
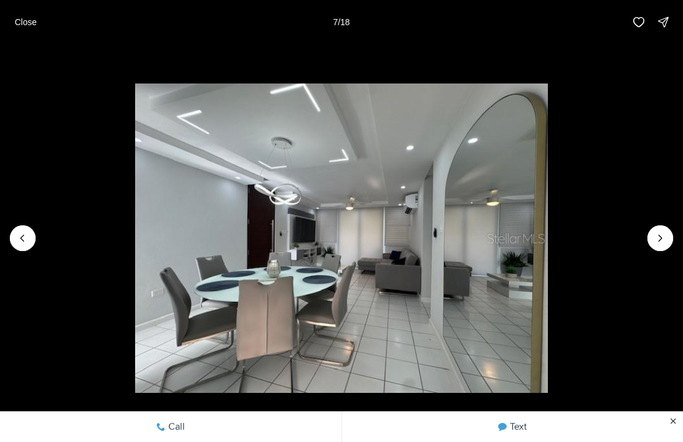
click at [646, 243] on li "7 of 18" at bounding box center [341, 238] width 683 height 388
click at [653, 249] on button "Next slide" at bounding box center [661, 239] width 26 height 26
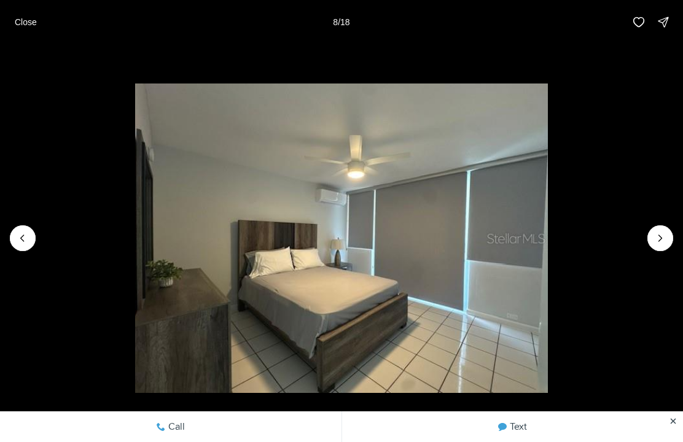
click at [648, 245] on li "8 of 18" at bounding box center [341, 238] width 683 height 388
click at [666, 234] on icon "Next slide" at bounding box center [661, 238] width 12 height 12
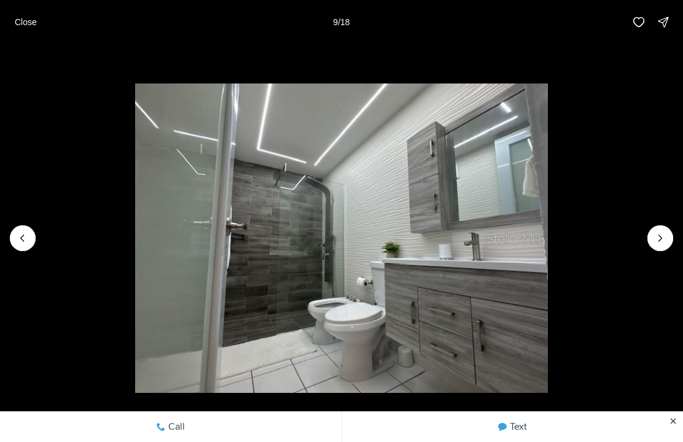
click at [664, 234] on icon "Next slide" at bounding box center [661, 238] width 12 height 12
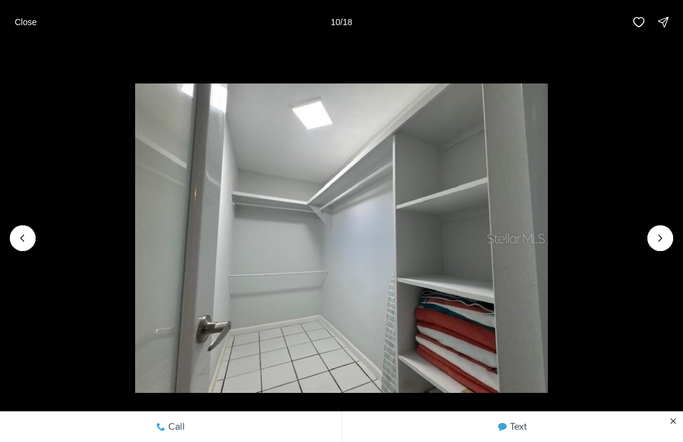
click at [666, 243] on icon "Next slide" at bounding box center [661, 238] width 12 height 12
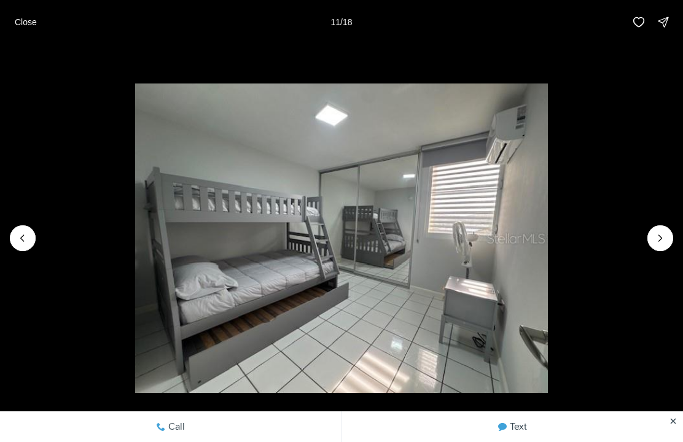
click at [664, 227] on button "Next slide" at bounding box center [661, 239] width 26 height 26
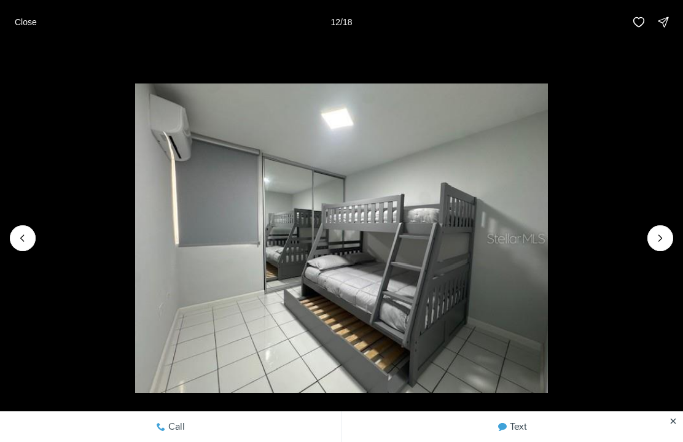
click at [659, 233] on icon "Next slide" at bounding box center [661, 238] width 12 height 12
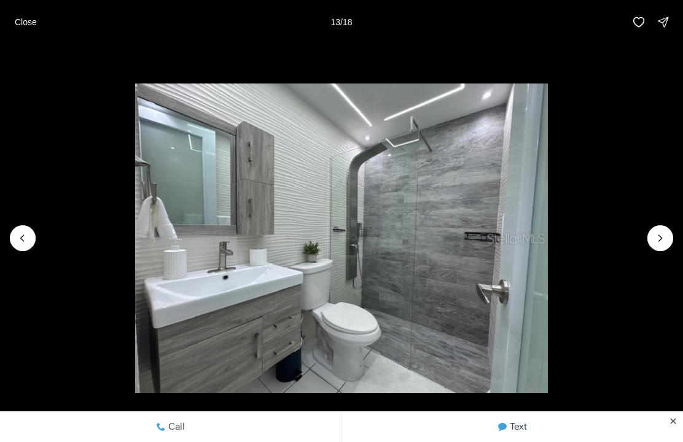
click at [658, 244] on icon "Next slide" at bounding box center [661, 238] width 12 height 12
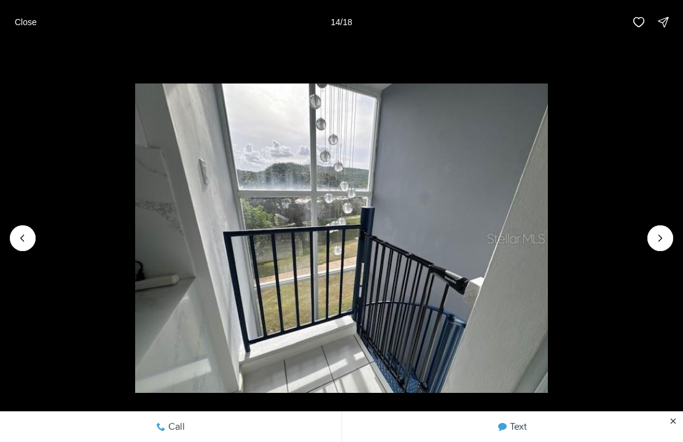
click at [666, 236] on icon "Next slide" at bounding box center [661, 238] width 12 height 12
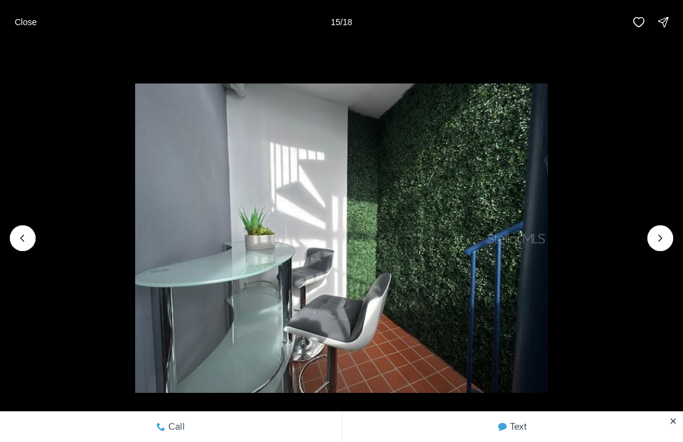
click at [669, 217] on li "15 of 18" at bounding box center [341, 238] width 683 height 388
click at [663, 233] on icon "Next slide" at bounding box center [661, 238] width 12 height 12
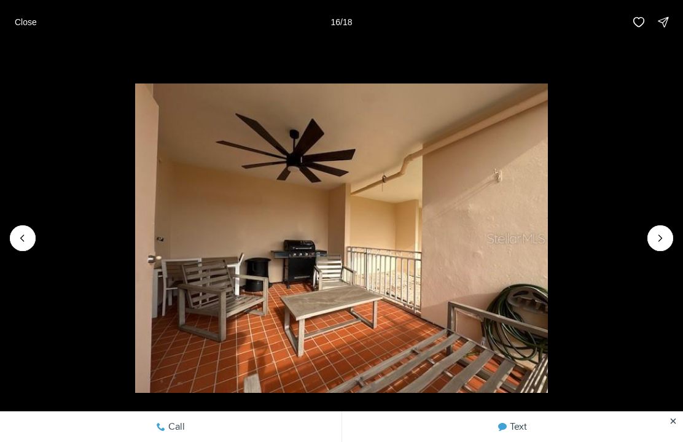
click at [664, 230] on button "Next slide" at bounding box center [661, 239] width 26 height 26
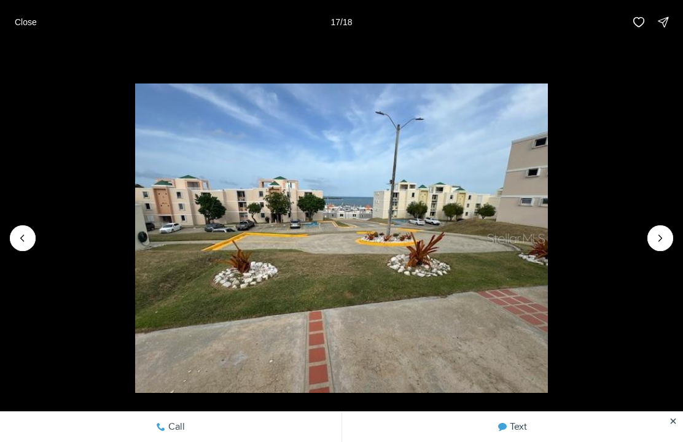
click at [659, 244] on icon "Next slide" at bounding box center [661, 238] width 12 height 12
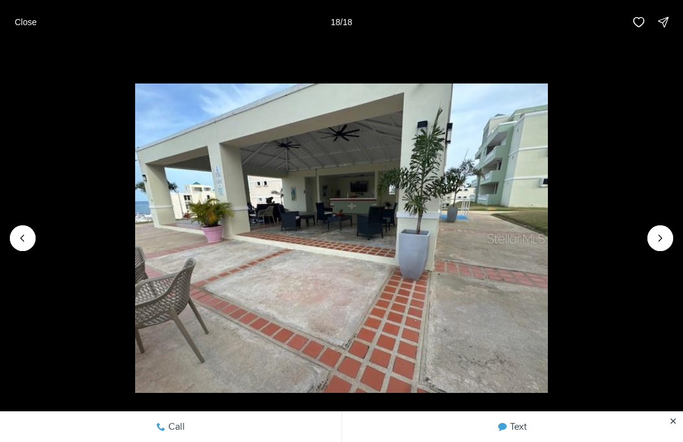
click at [665, 246] on div at bounding box center [661, 239] width 26 height 26
click at [661, 240] on div at bounding box center [661, 239] width 26 height 26
click at [666, 245] on div at bounding box center [661, 239] width 26 height 26
click at [671, 246] on li "18 of 18" at bounding box center [341, 238] width 683 height 388
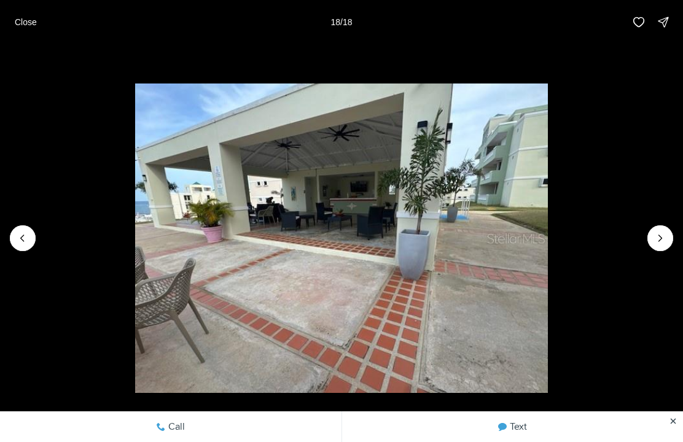
click at [666, 246] on div at bounding box center [661, 239] width 26 height 26
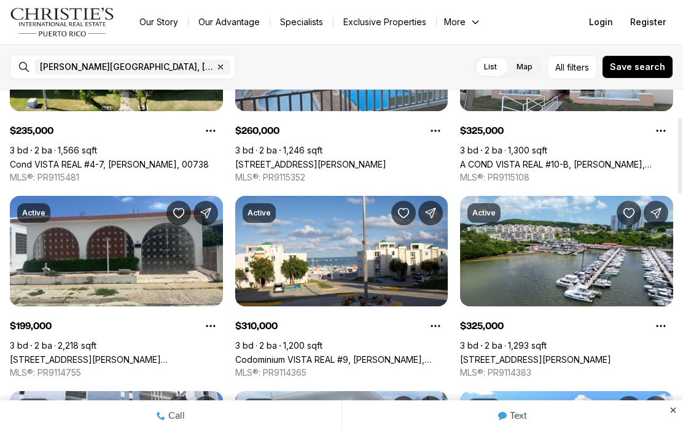
scroll to position [146, 0]
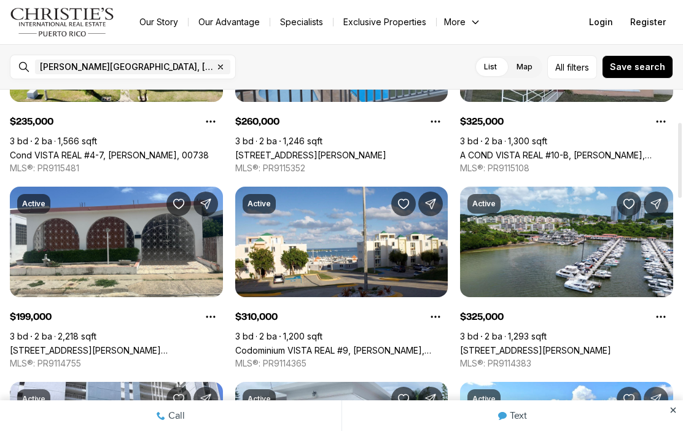
click at [359, 345] on link "Codominium VISTA REAL #9, [PERSON_NAME], 00738" at bounding box center [341, 350] width 213 height 10
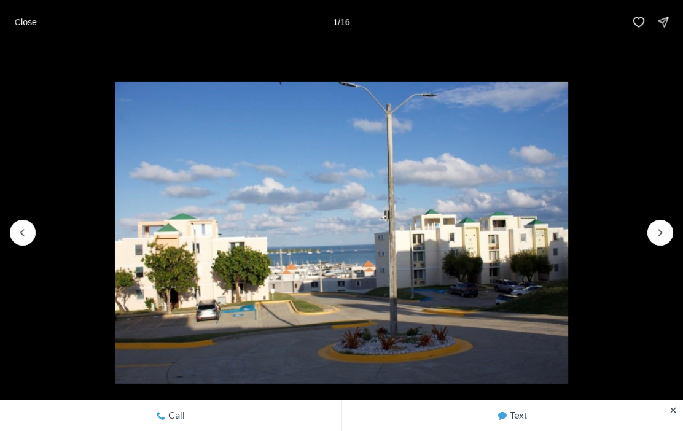
click at [665, 223] on button "Next slide" at bounding box center [661, 233] width 26 height 26
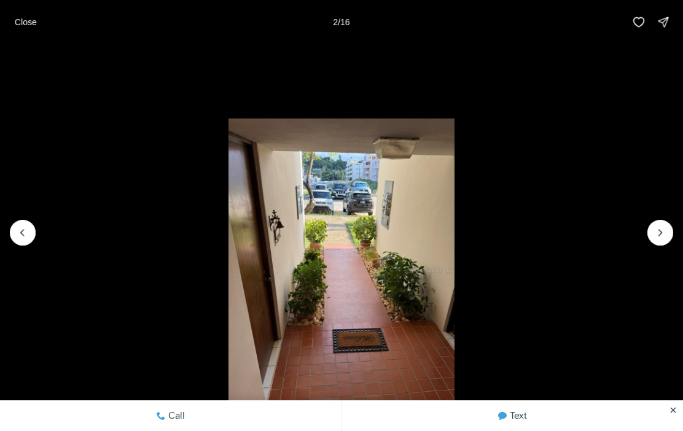
click at [660, 232] on icon "Next slide" at bounding box center [661, 233] width 12 height 12
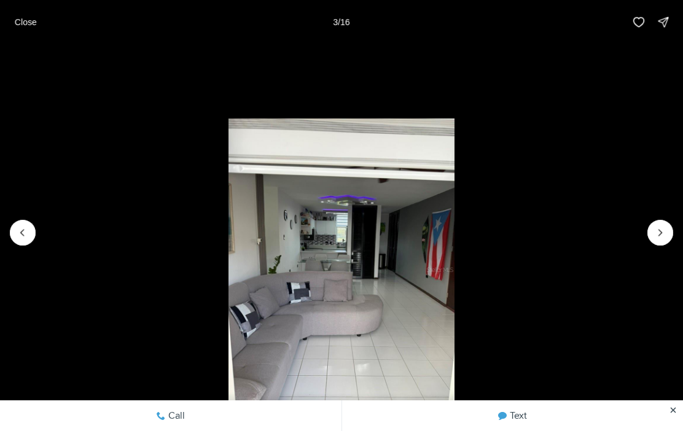
click at [655, 241] on button "Next slide" at bounding box center [661, 233] width 26 height 26
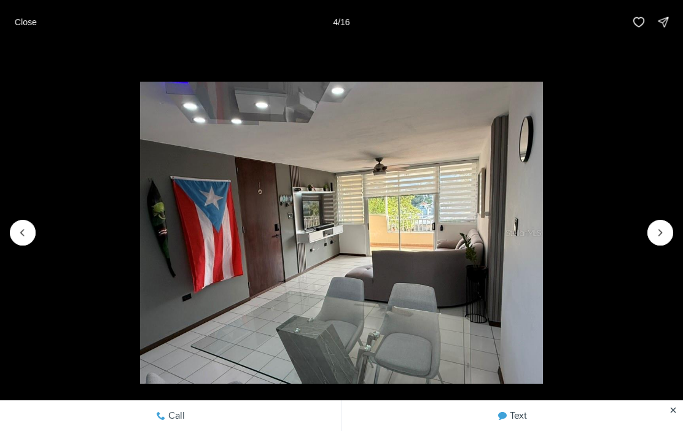
click at [659, 246] on li "4 of 16" at bounding box center [341, 232] width 683 height 377
click at [665, 227] on icon "Next slide" at bounding box center [661, 233] width 12 height 12
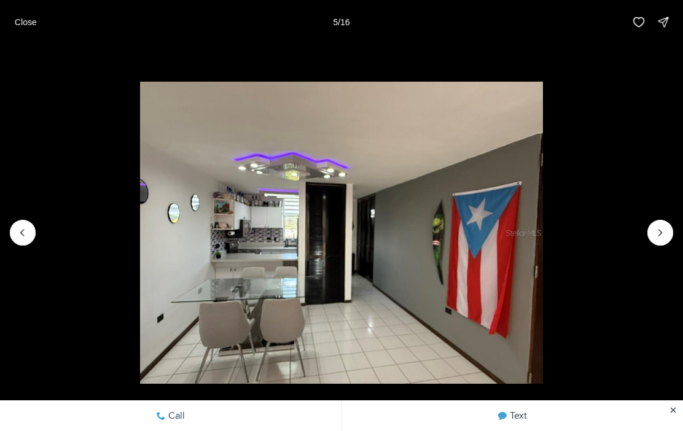
click at [663, 237] on icon "Next slide" at bounding box center [661, 233] width 12 height 12
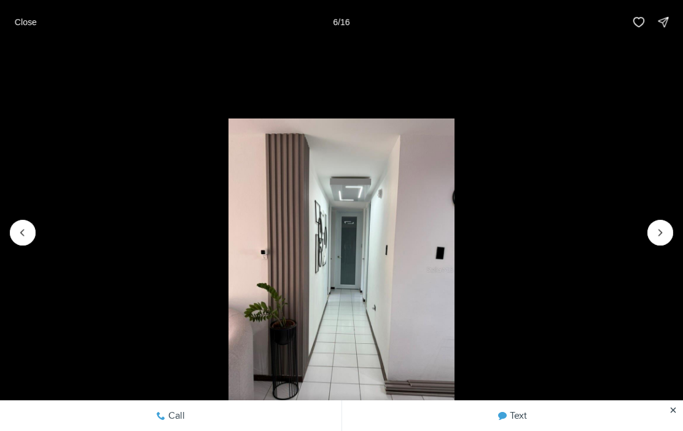
click at [678, 256] on li "6 of 16" at bounding box center [341, 232] width 683 height 377
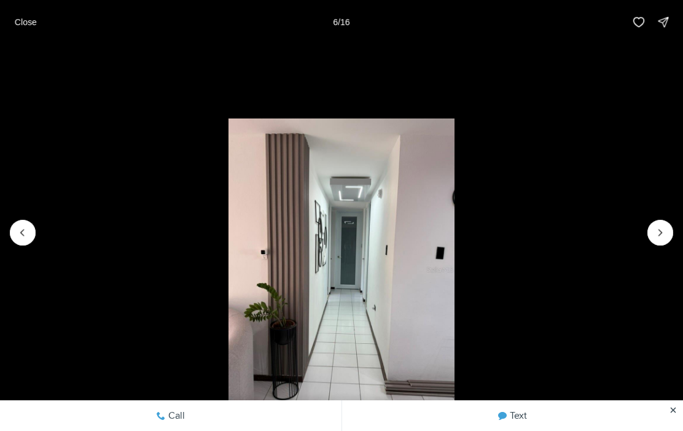
click at [661, 237] on icon "Next slide" at bounding box center [661, 233] width 12 height 12
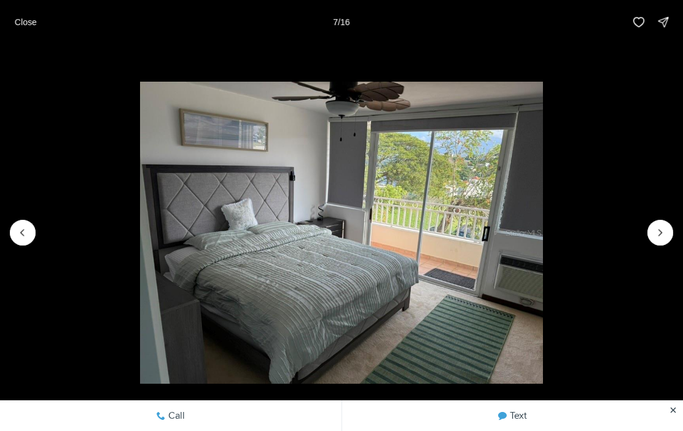
click at [663, 227] on icon "Next slide" at bounding box center [661, 233] width 12 height 12
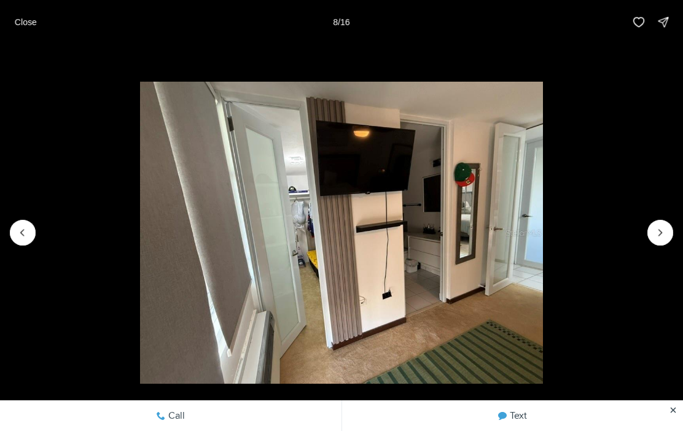
click at [664, 248] on li "8 of 16" at bounding box center [341, 232] width 683 height 377
click at [661, 237] on icon "Next slide" at bounding box center [661, 233] width 12 height 12
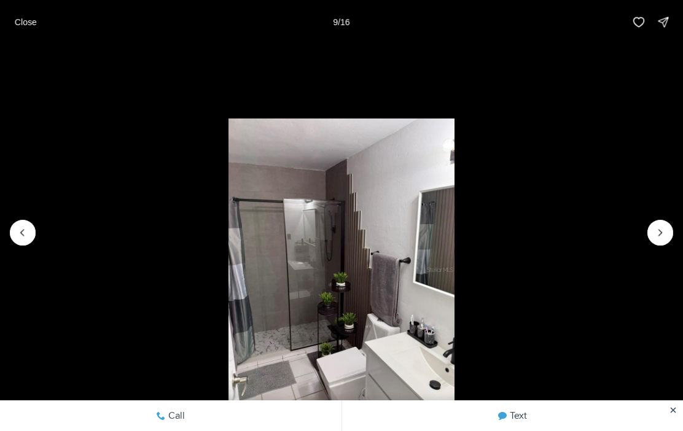
click at [665, 230] on icon "Next slide" at bounding box center [661, 233] width 12 height 12
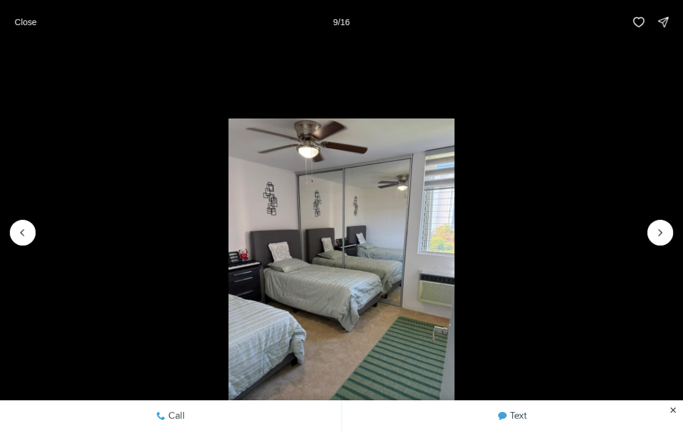
click at [661, 237] on icon "Next slide" at bounding box center [661, 233] width 12 height 12
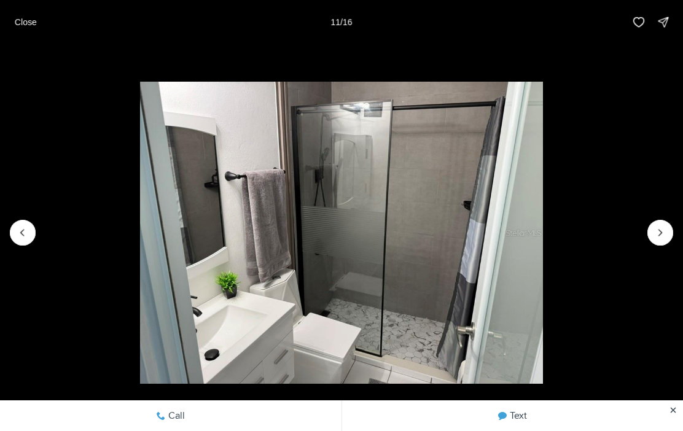
click at [18, 227] on icon "Previous slide" at bounding box center [23, 233] width 12 height 12
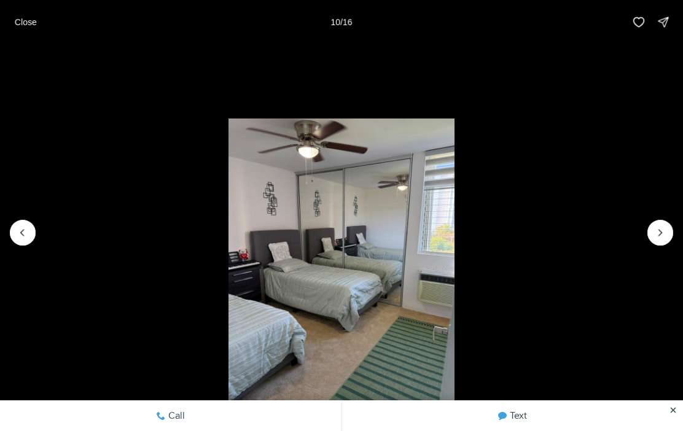
click at [657, 231] on icon "Next slide" at bounding box center [661, 233] width 12 height 12
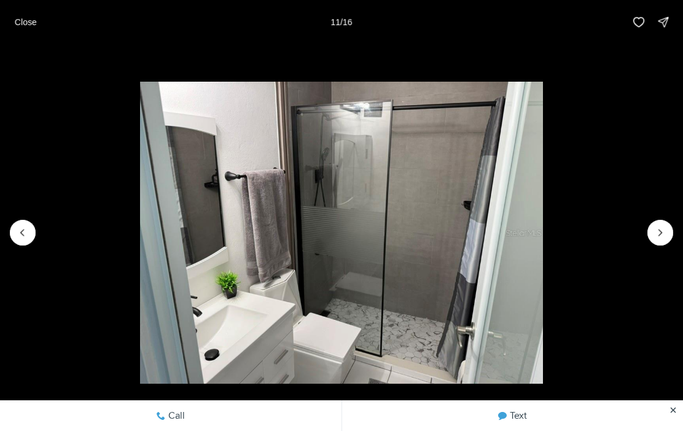
click at [543, 246] on img "11 of 16" at bounding box center [341, 233] width 403 height 302
click at [657, 238] on icon "Next slide" at bounding box center [661, 233] width 12 height 12
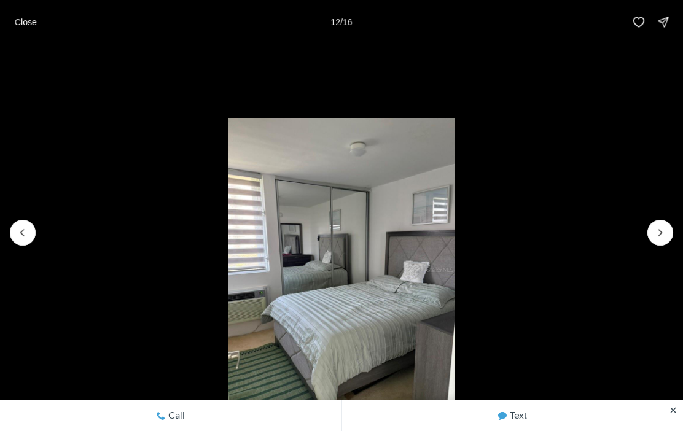
click at [674, 219] on li "12 of 16" at bounding box center [341, 232] width 683 height 377
click at [643, 236] on li "12 of 16" at bounding box center [341, 232] width 683 height 377
click at [668, 223] on button "Next slide" at bounding box center [661, 233] width 26 height 26
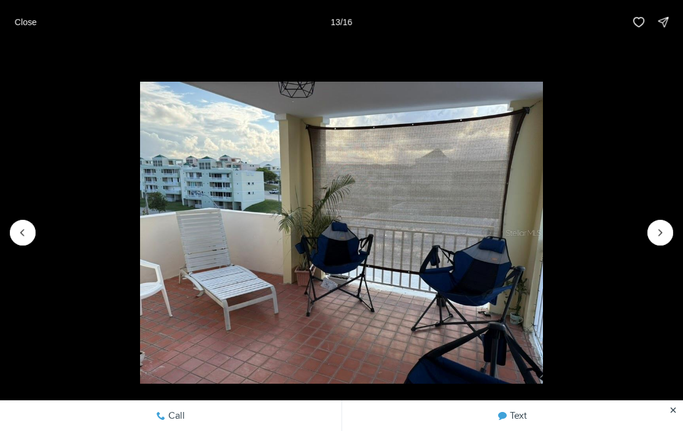
click at [665, 227] on icon "Next slide" at bounding box center [661, 233] width 12 height 12
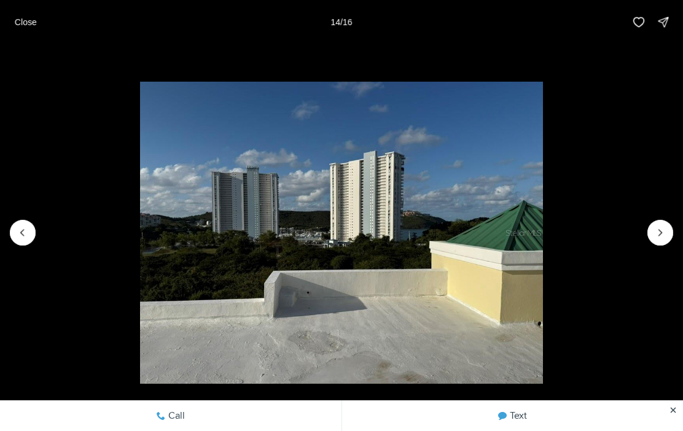
click at [664, 230] on icon "Next slide" at bounding box center [661, 233] width 12 height 12
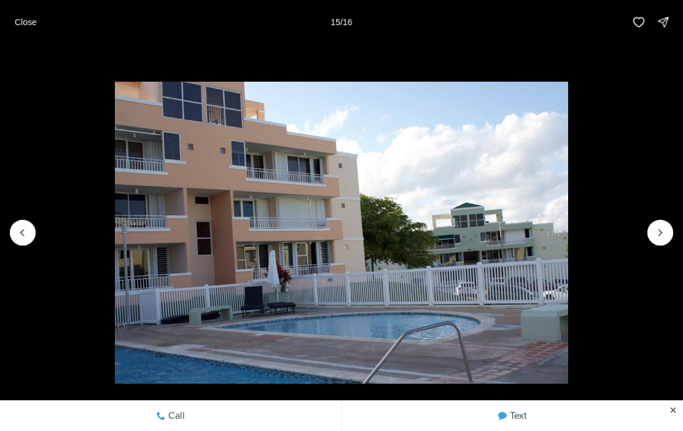
click at [651, 236] on button "Next slide" at bounding box center [661, 233] width 26 height 26
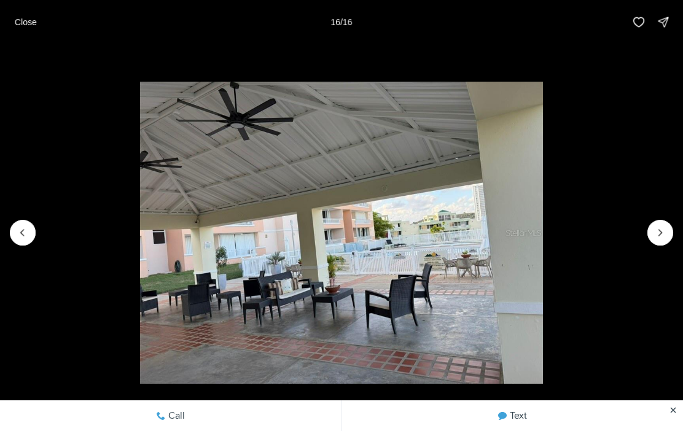
click at [655, 242] on div at bounding box center [661, 233] width 26 height 26
click at [543, 227] on img "16 of 16" at bounding box center [341, 233] width 403 height 302
click at [662, 231] on div at bounding box center [661, 233] width 26 height 26
click at [666, 220] on li "16 of 16" at bounding box center [341, 232] width 683 height 377
click at [665, 220] on li "16 of 16" at bounding box center [341, 232] width 683 height 377
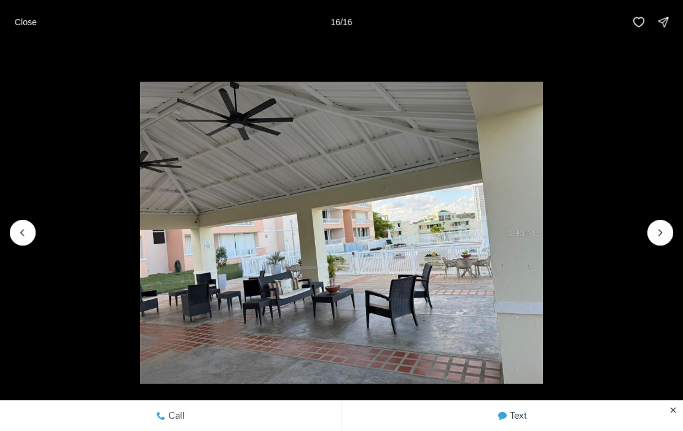
click at [664, 227] on div at bounding box center [661, 233] width 26 height 26
click at [669, 227] on div at bounding box center [661, 233] width 26 height 26
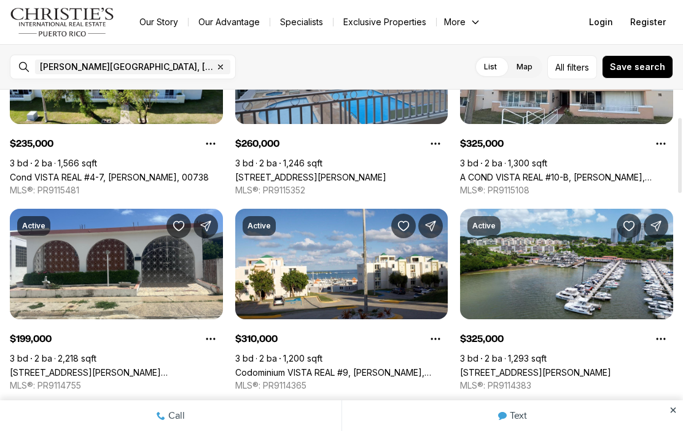
scroll to position [126, 0]
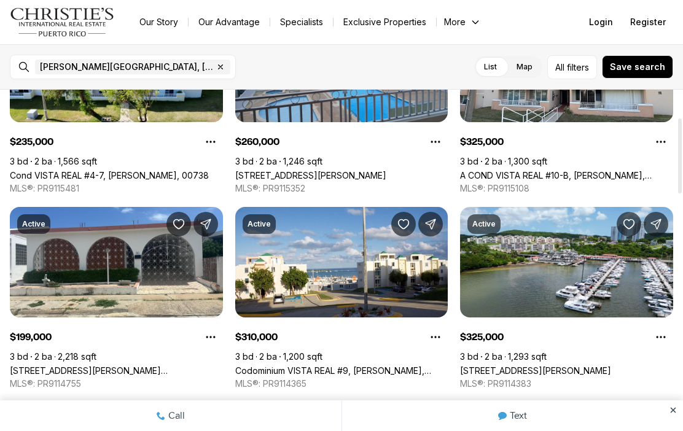
click at [378, 366] on link "Codominium VISTA REAL #9, [PERSON_NAME], 00738" at bounding box center [341, 371] width 213 height 10
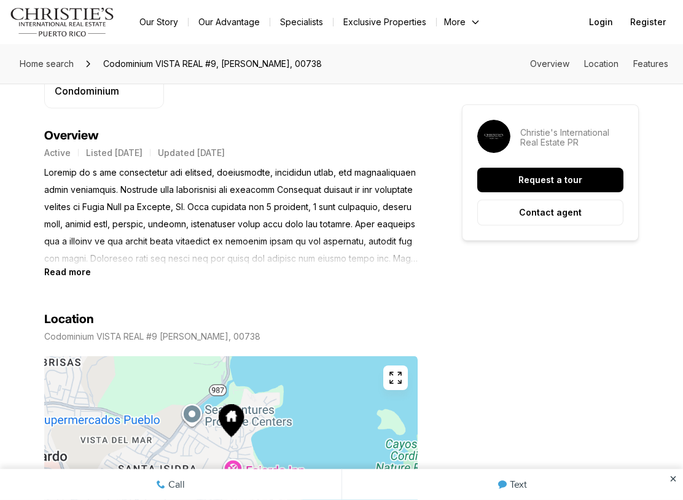
scroll to position [496, 0]
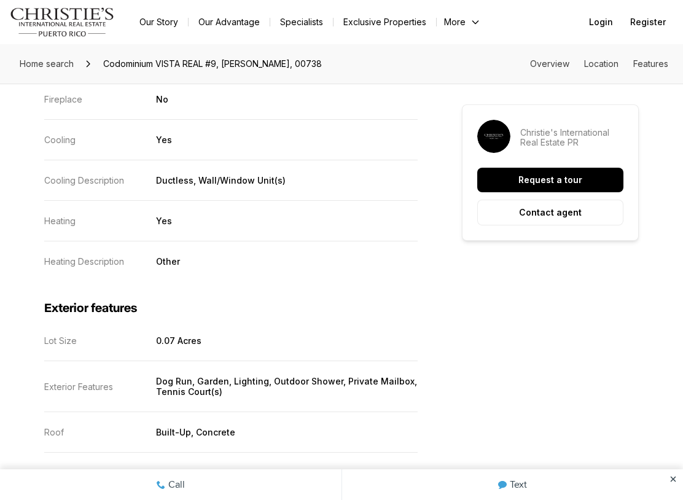
scroll to position [1830, 0]
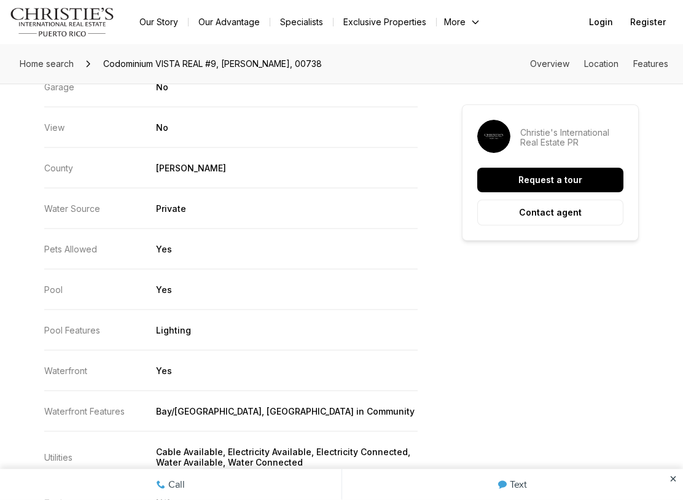
scroll to position [2493, 0]
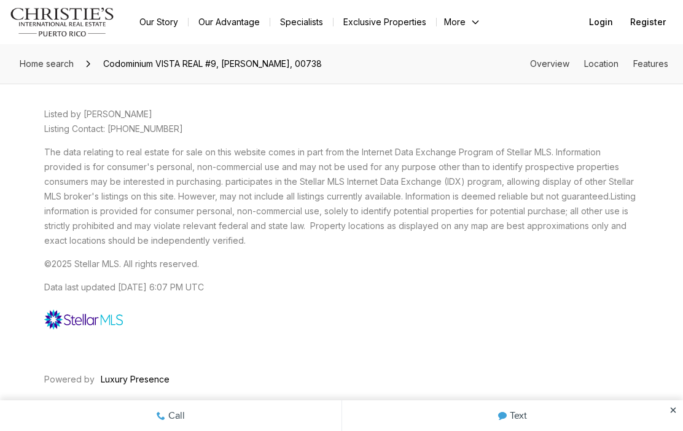
scroll to position [2970, 0]
